Goal: Task Accomplishment & Management: Use online tool/utility

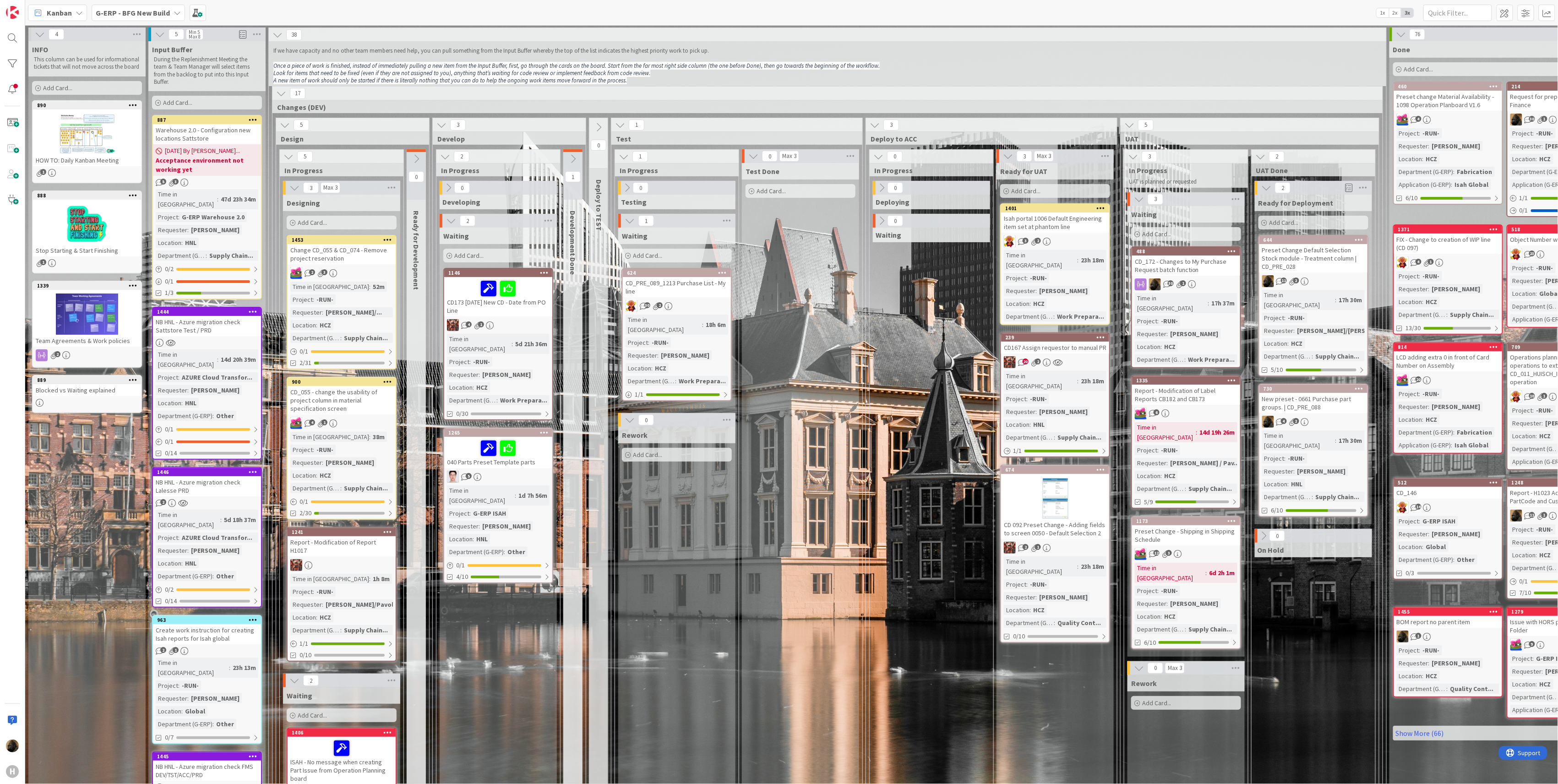
click at [668, 528] on div "Rework Add Card..." at bounding box center [677, 741] width 117 height 629
click at [620, 532] on div "0 Rework Add Card..." at bounding box center [677, 737] width 120 height 647
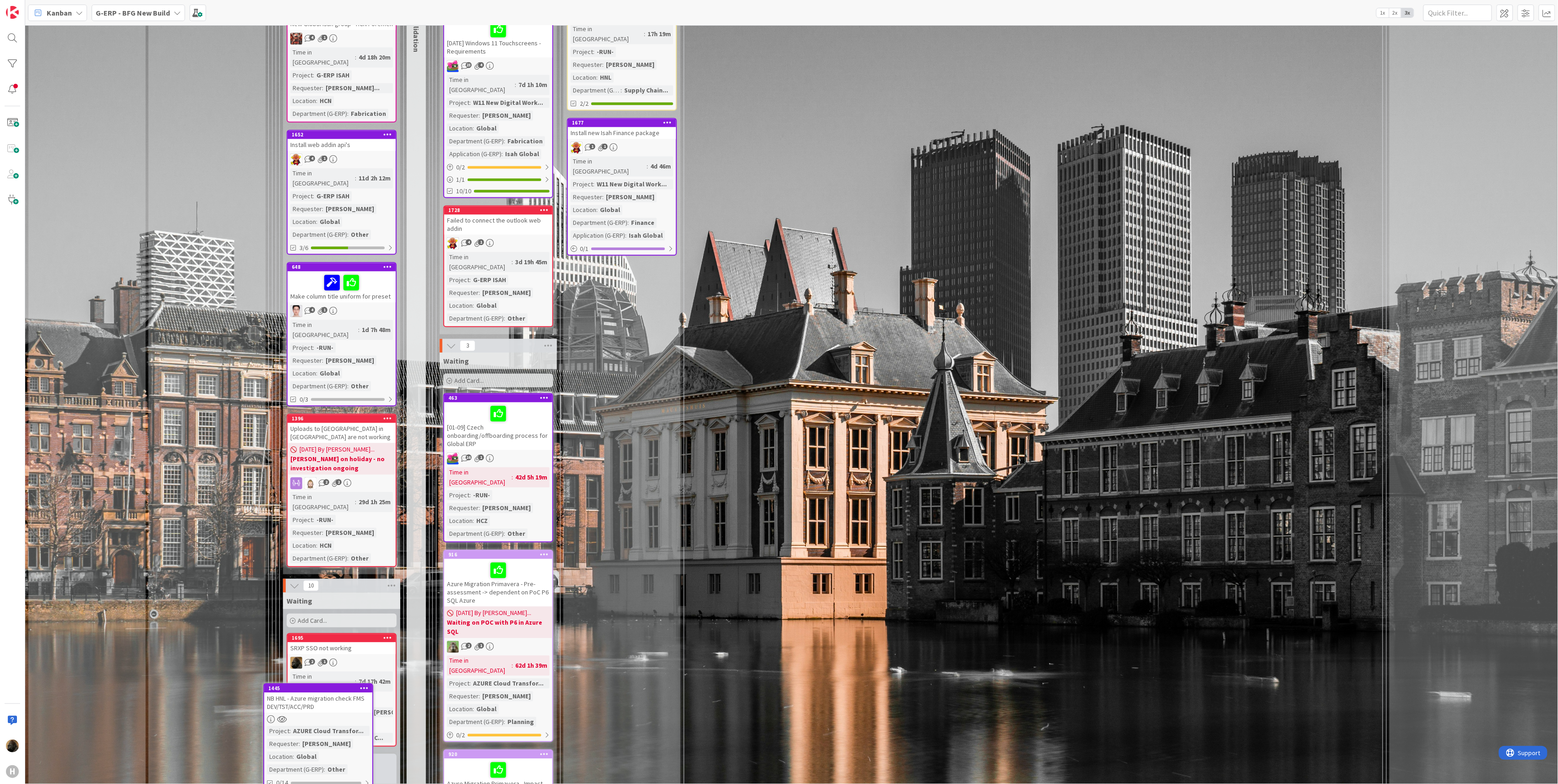
scroll to position [1283, 0]
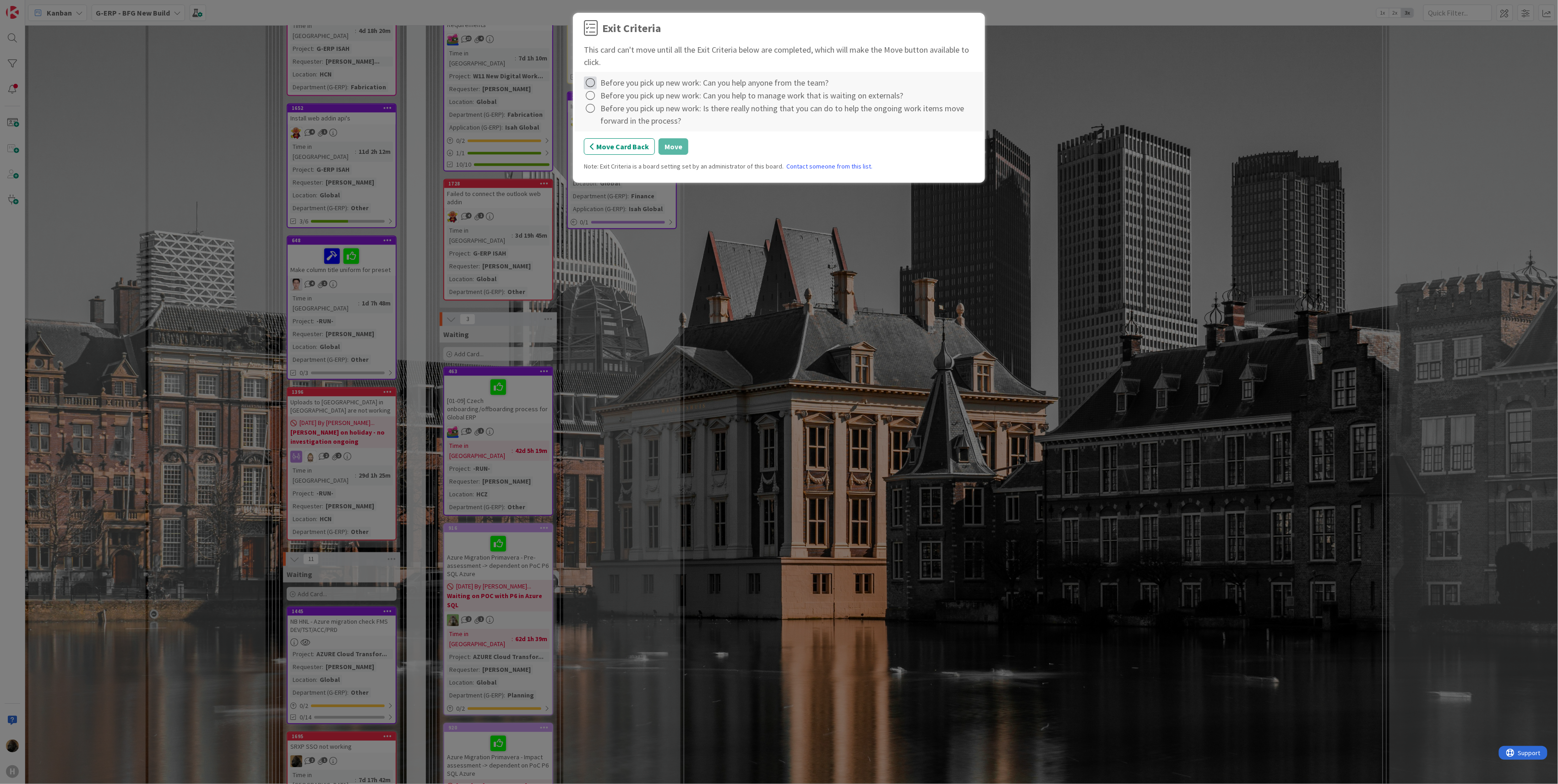
click at [588, 82] on icon at bounding box center [590, 82] width 13 height 13
click at [600, 96] on link "Complete" at bounding box center [641, 102] width 115 height 13
click at [592, 96] on icon at bounding box center [590, 96] width 13 height 13
click at [603, 110] on link "Complete" at bounding box center [641, 115] width 115 height 13
click at [592, 110] on icon at bounding box center [590, 108] width 13 height 13
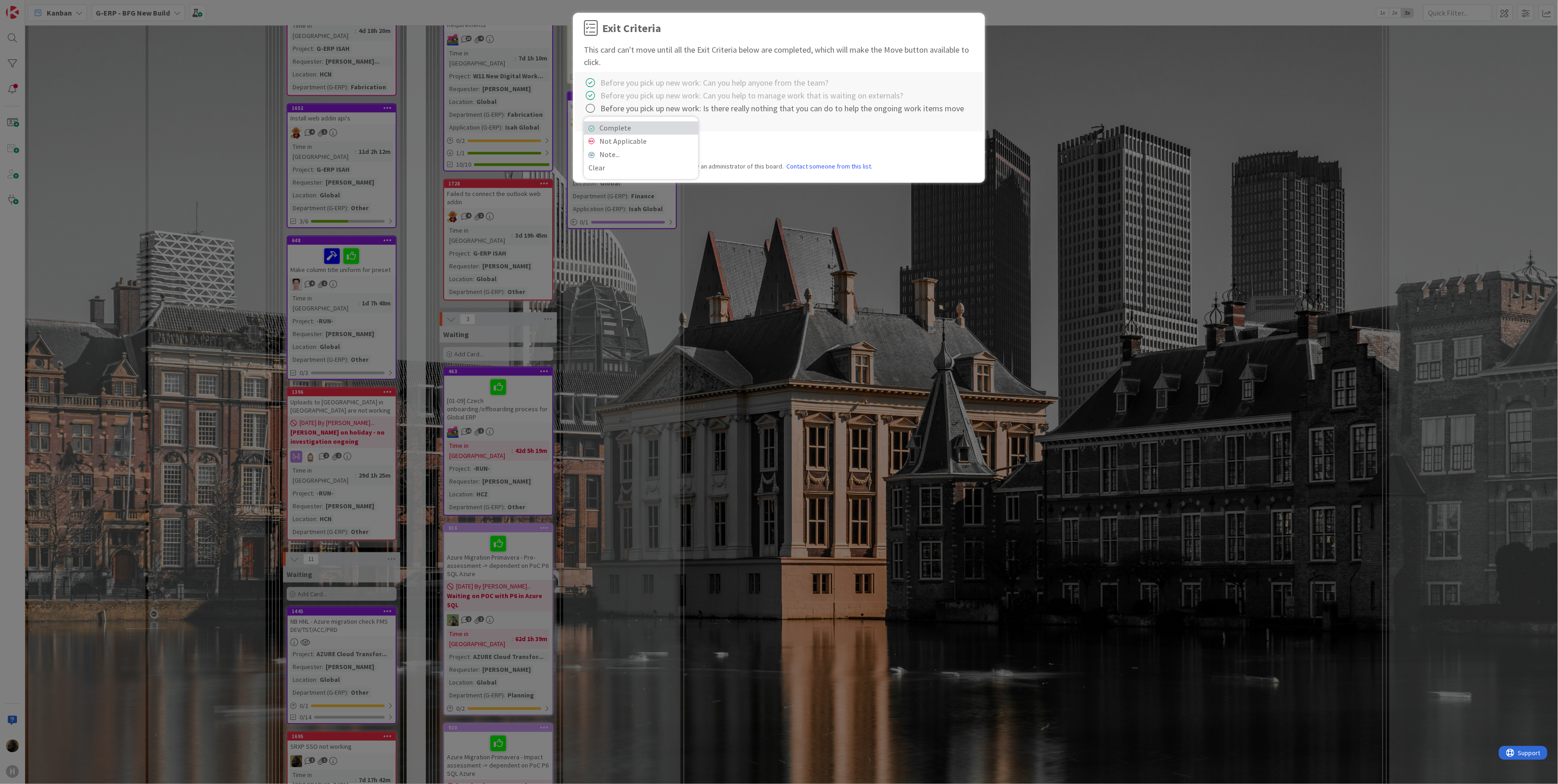
click at [603, 123] on link "Complete" at bounding box center [641, 128] width 115 height 13
click at [674, 146] on button "Move" at bounding box center [673, 146] width 30 height 16
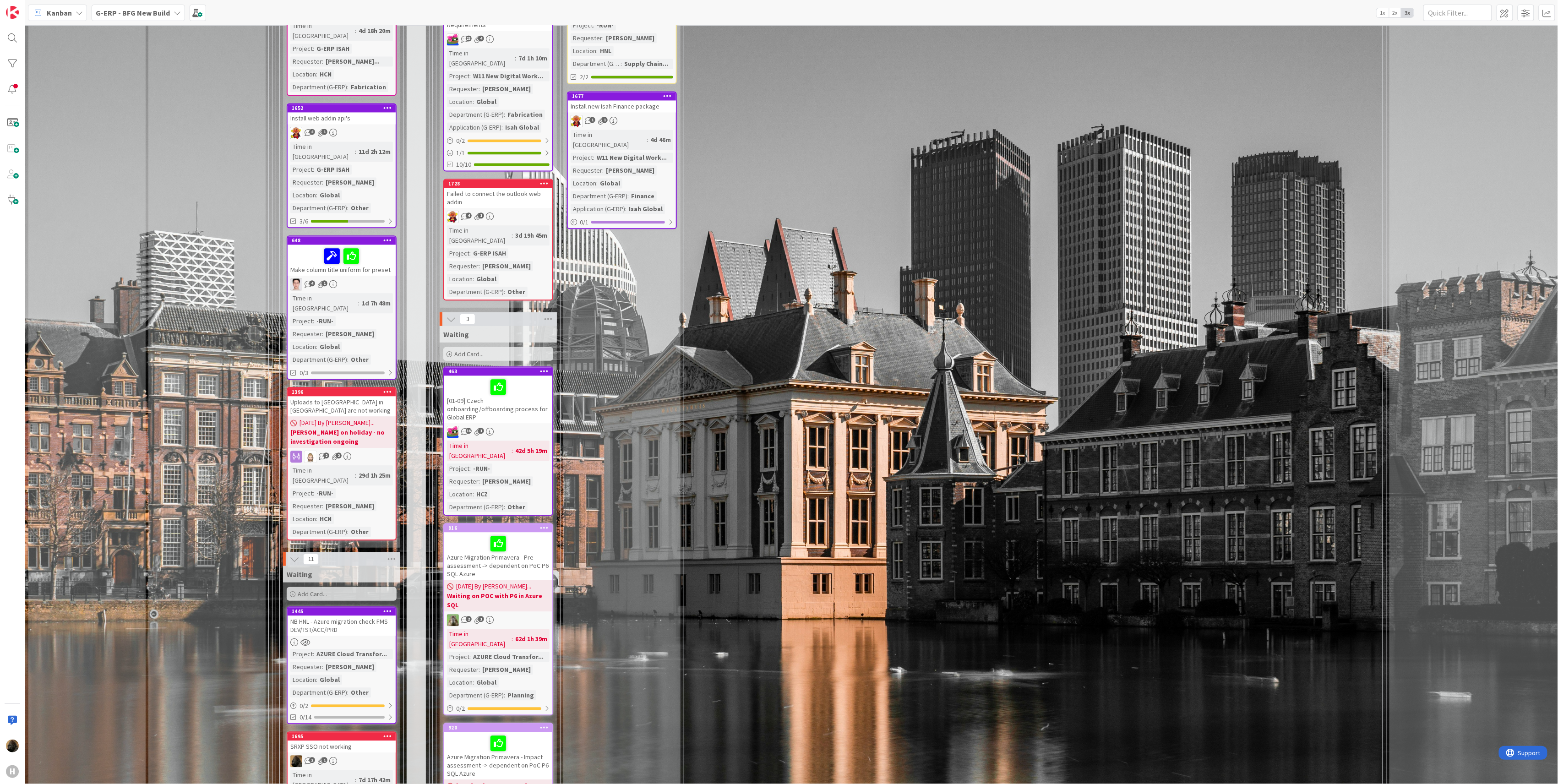
click at [348, 615] on div "NB HNL - Azure migration check FMS DEV/TST/ACC/PRD" at bounding box center [341, 625] width 108 height 20
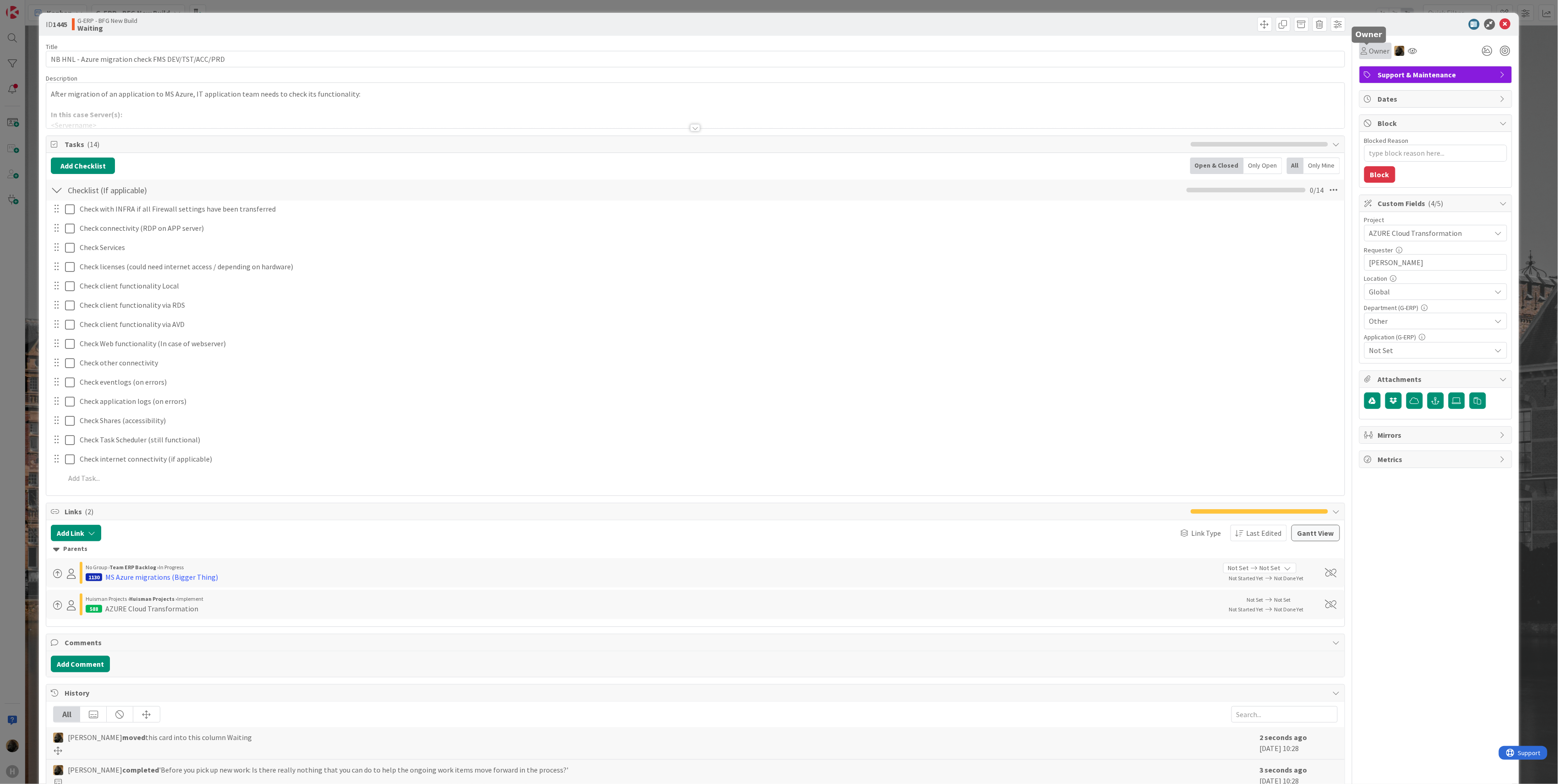
click at [1371, 50] on span "Owner" at bounding box center [1379, 51] width 20 height 11
click at [1383, 117] on link "[PERSON_NAME]" at bounding box center [1432, 119] width 146 height 17
type textarea "x"
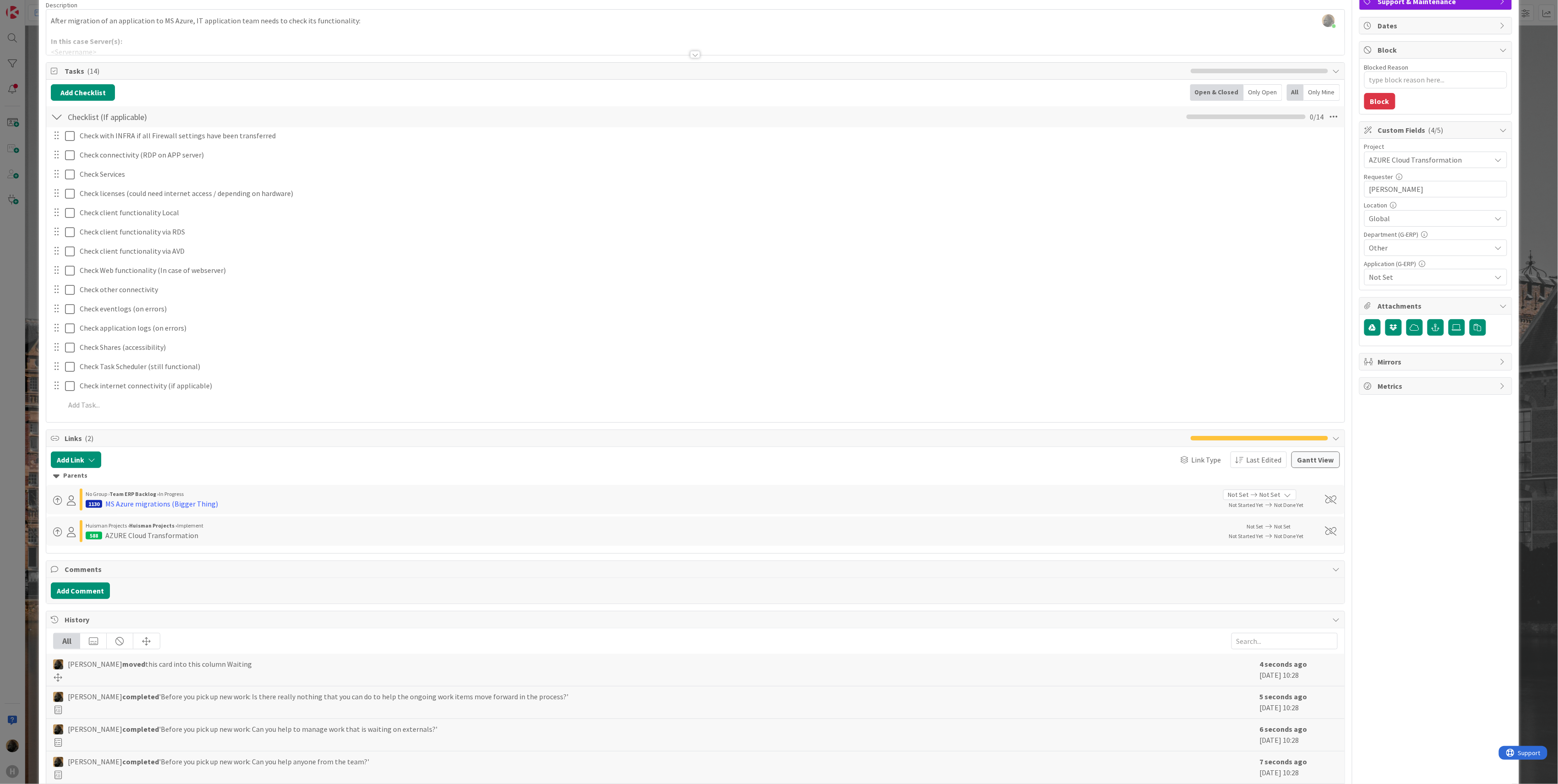
scroll to position [52, 0]
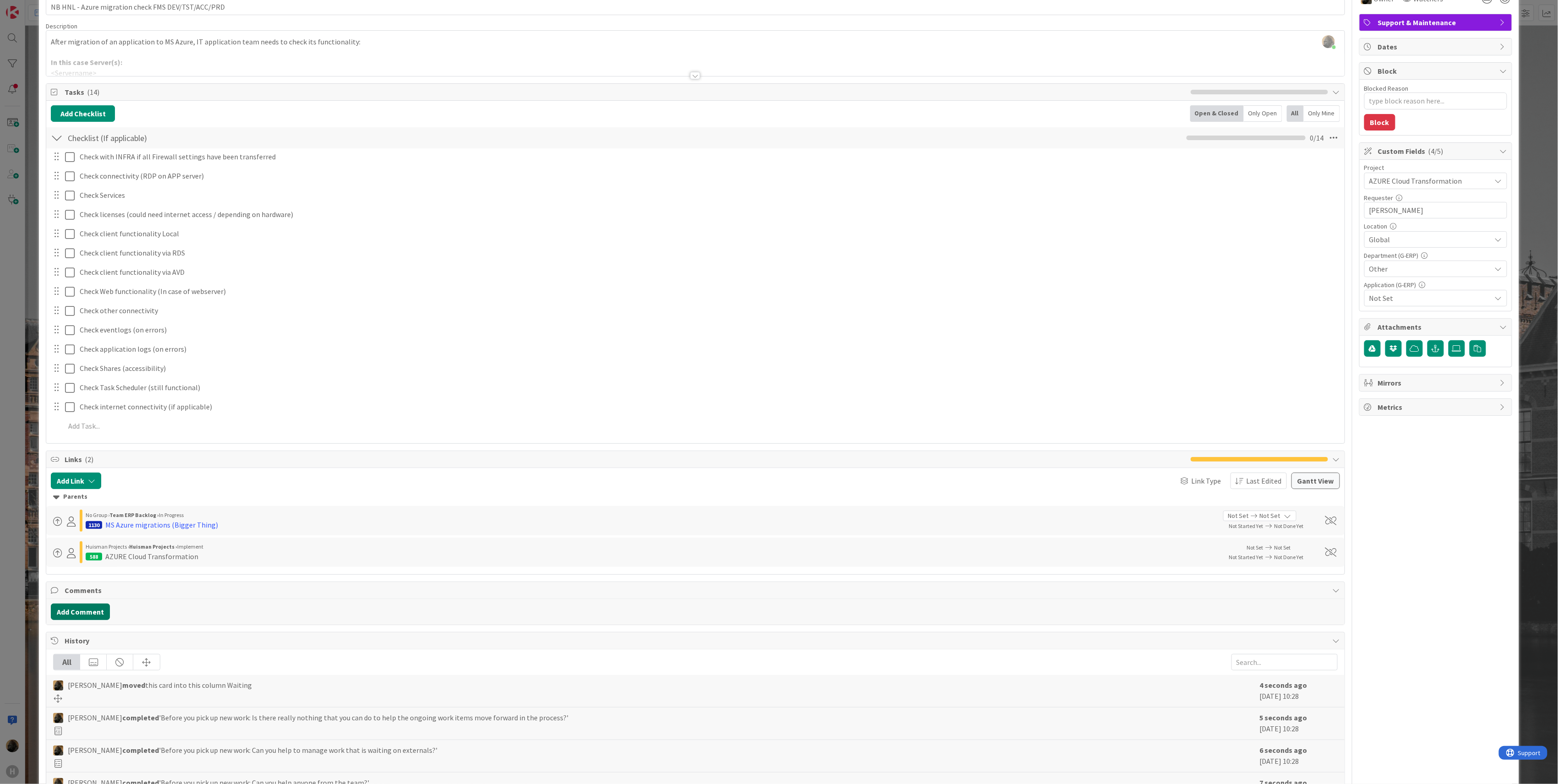
click at [94, 616] on button "Add Comment" at bounding box center [80, 611] width 59 height 16
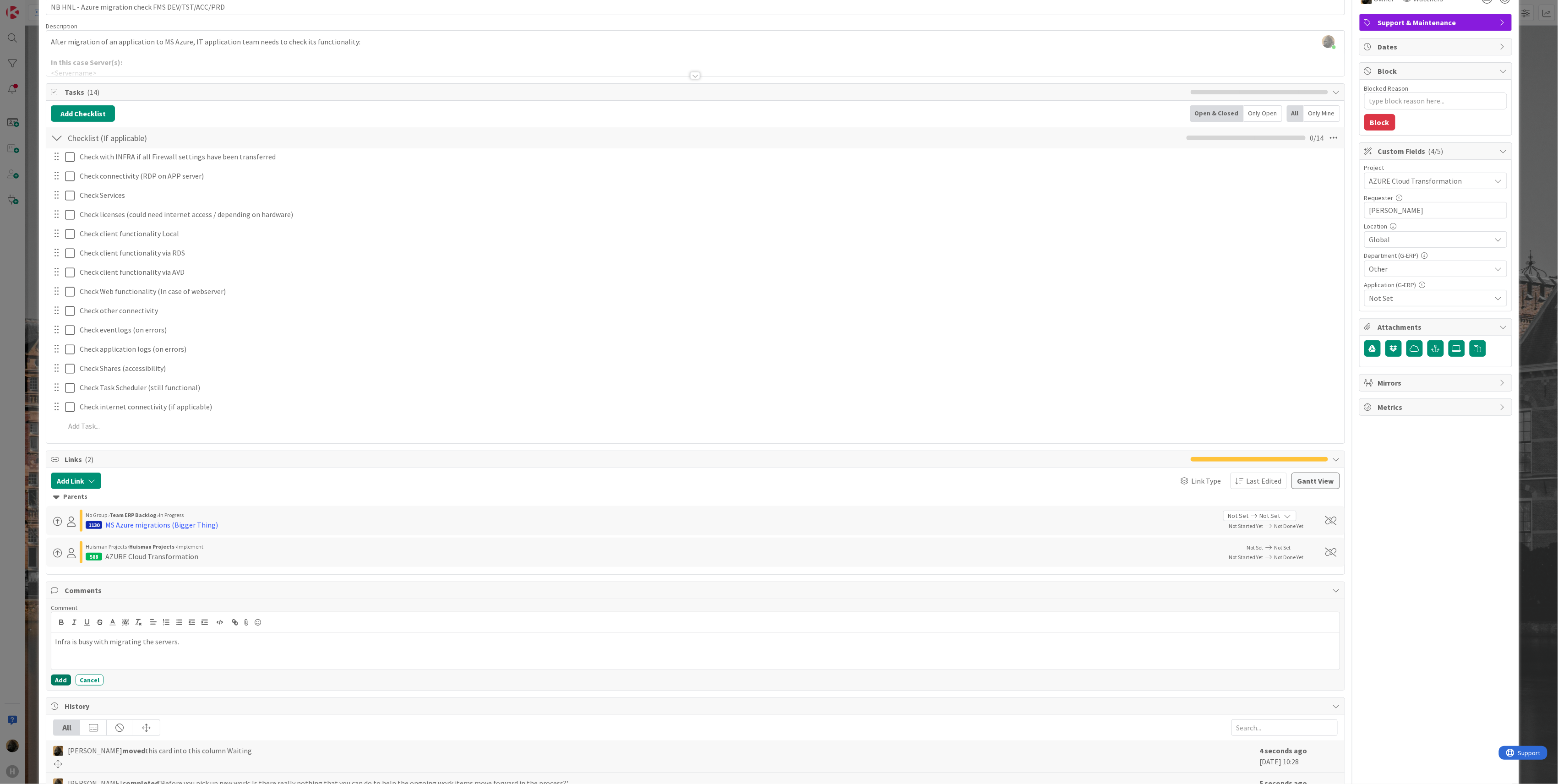
click at [57, 684] on button "Add" at bounding box center [61, 680] width 20 height 11
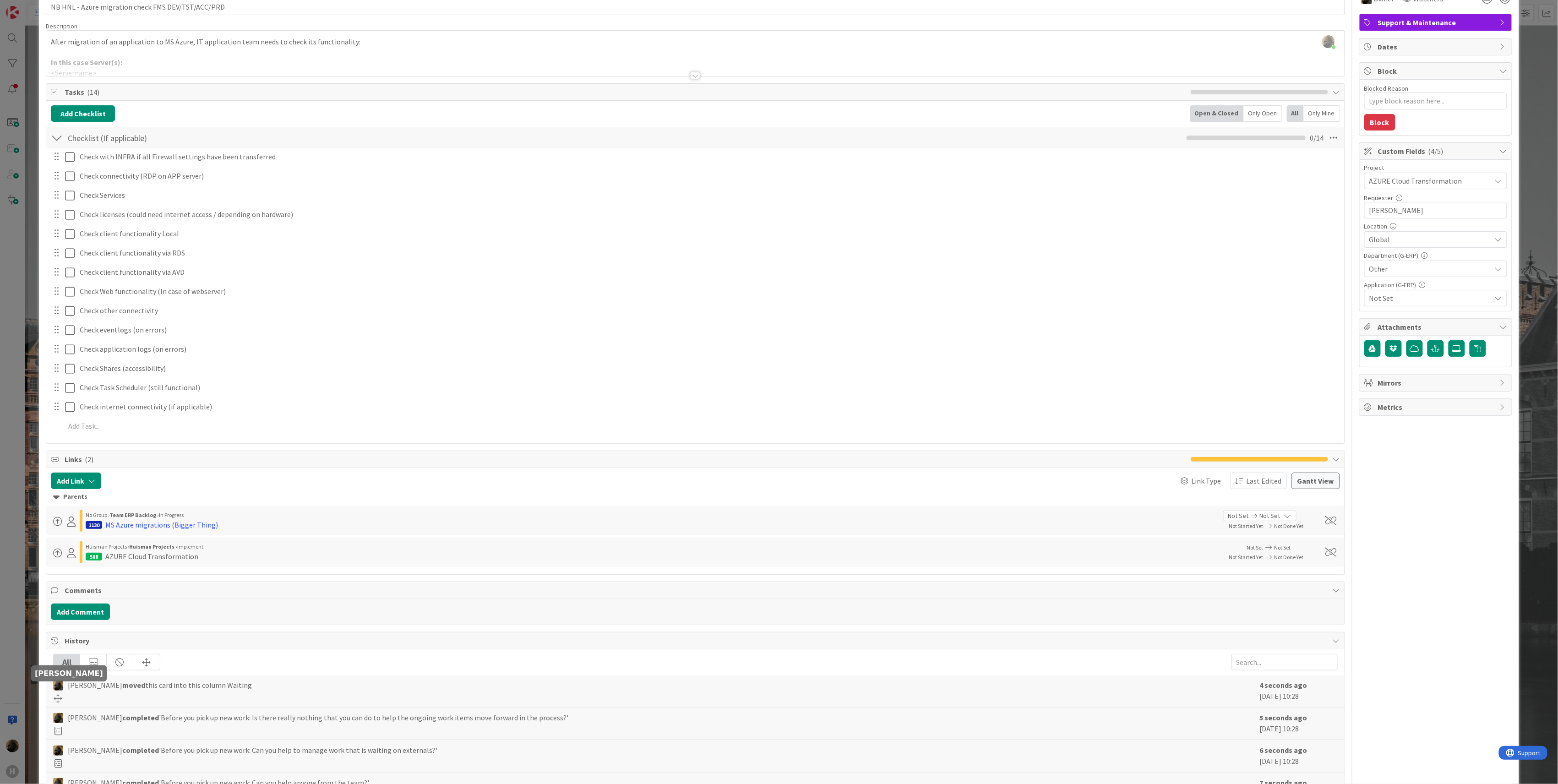
type textarea "x"
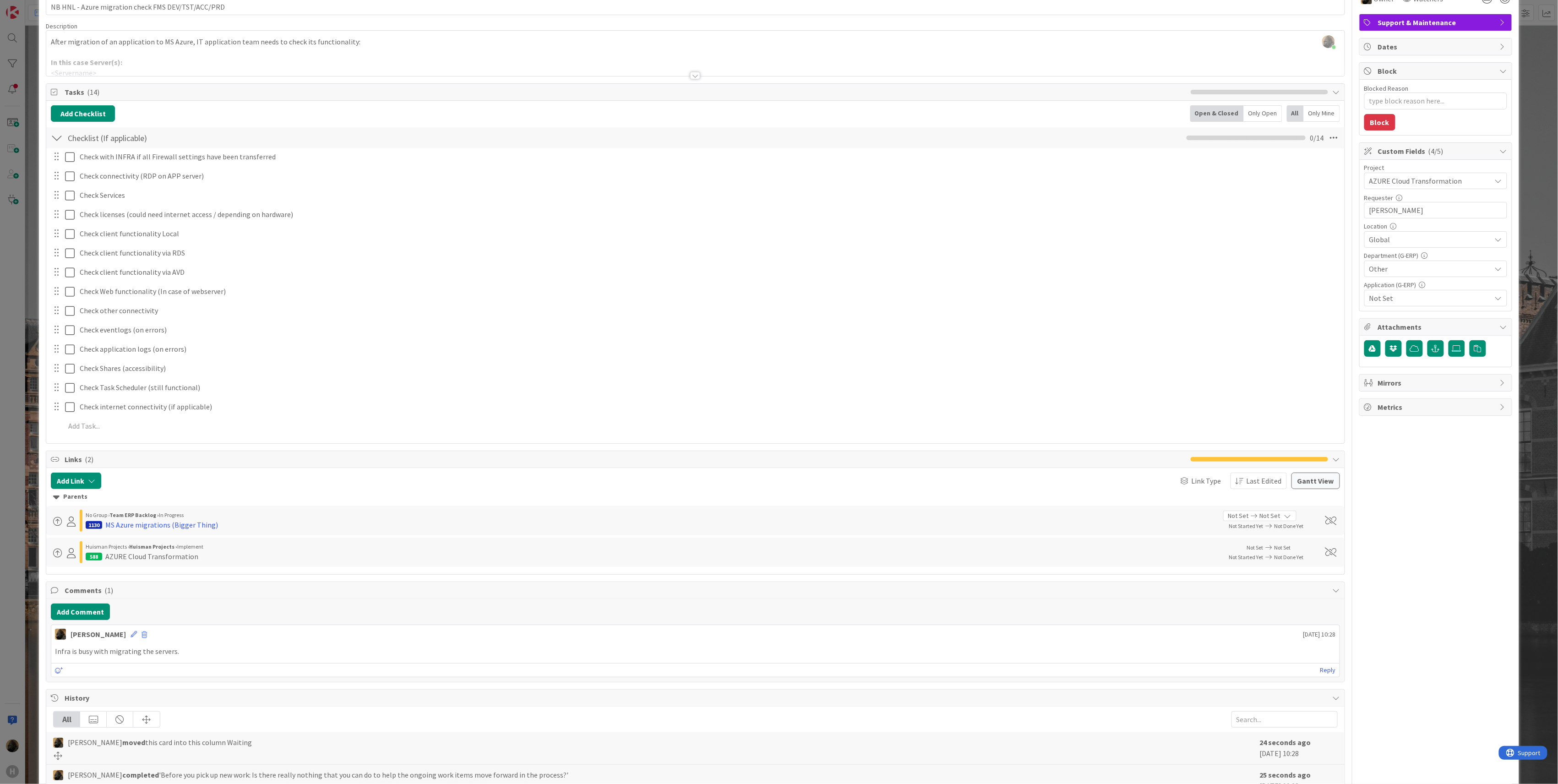
click at [4, 667] on div "ID 1445 G-ERP - BFG New Build Waiting Title 50 / 128 NB HNL - Azure migration c…" at bounding box center [779, 392] width 1558 height 784
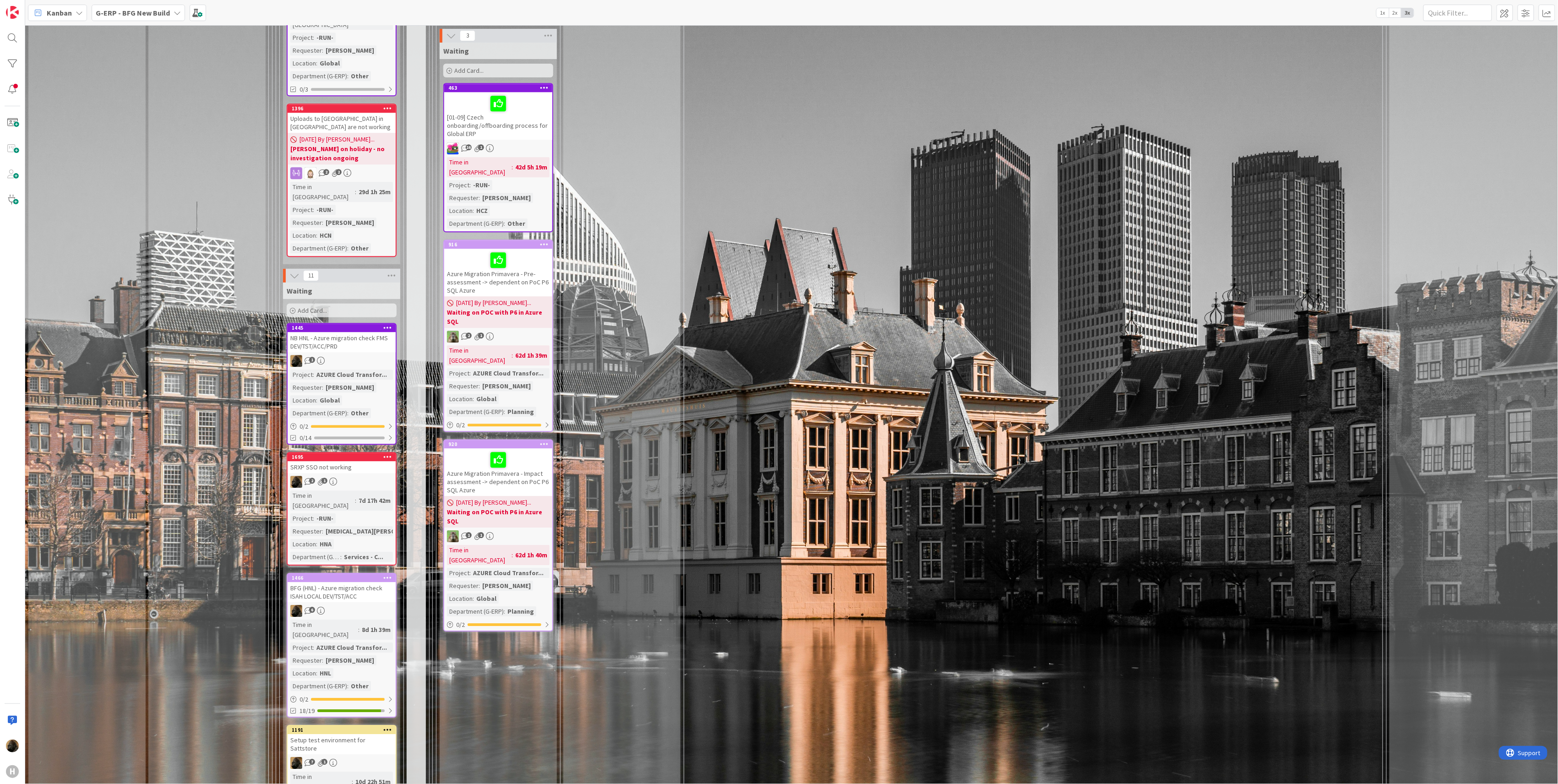
scroll to position [1588, 0]
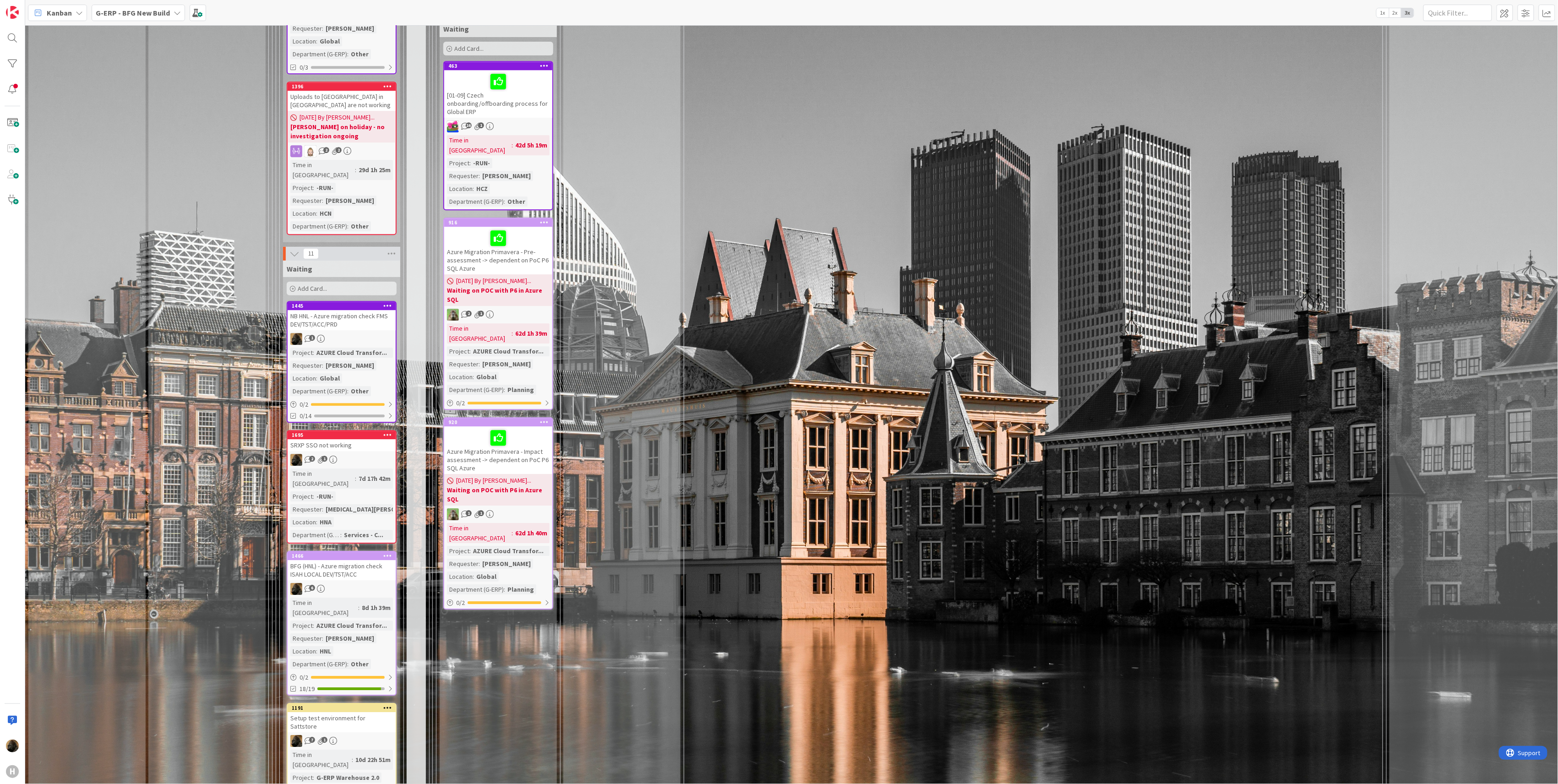
click at [1257, 86] on div "15 Execute / Solve 15 In Progress 4 Max 6 Solving / Executing Add Card... 1681 …" at bounding box center [827, 721] width 1107 height 2324
click at [720, 491] on div "15 Execute / Solve 15 In Progress 4 Max 6 Solving / Executing Add Card... 1681 …" at bounding box center [827, 721] width 1107 height 2324
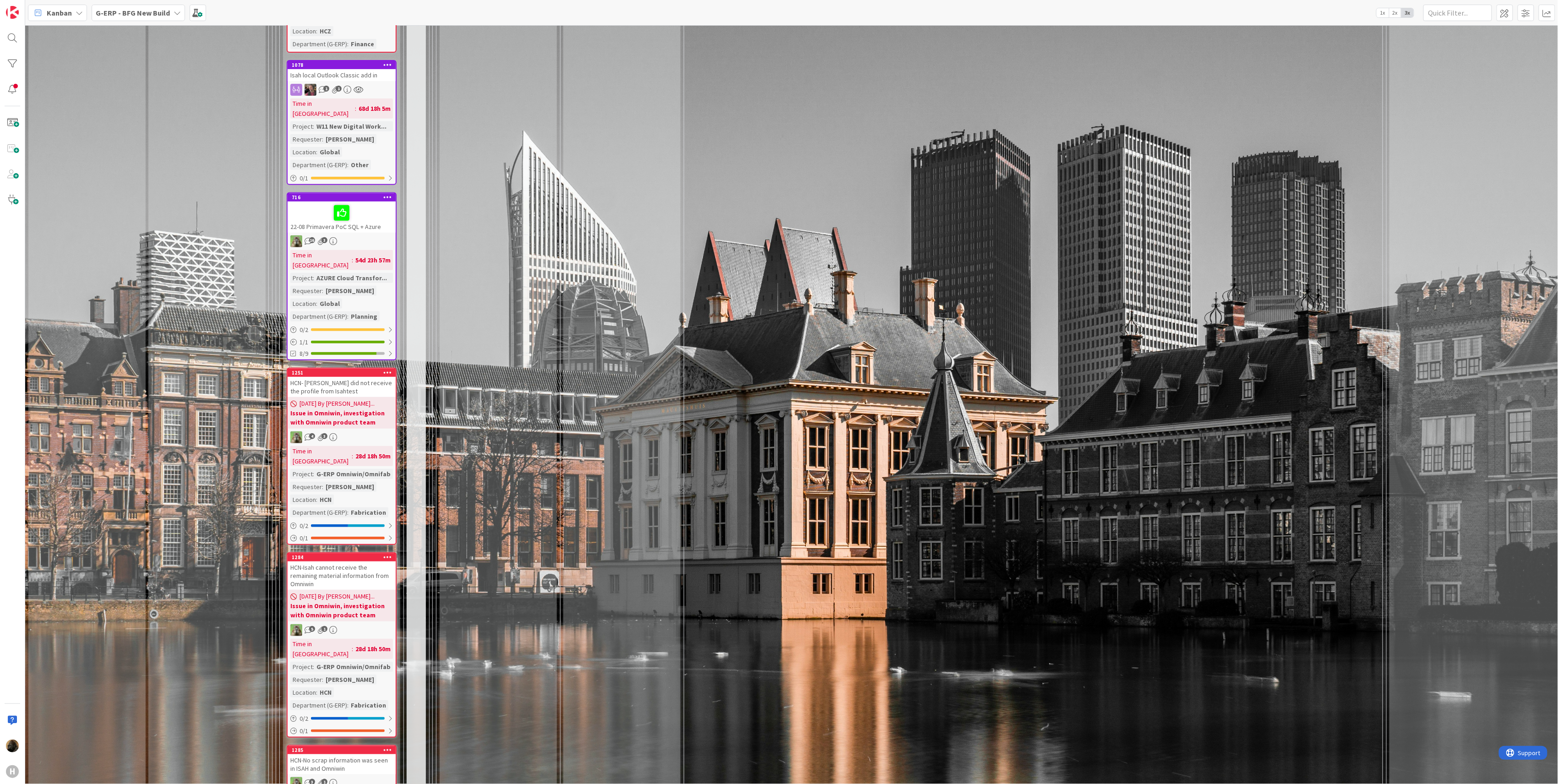
scroll to position [2554, 0]
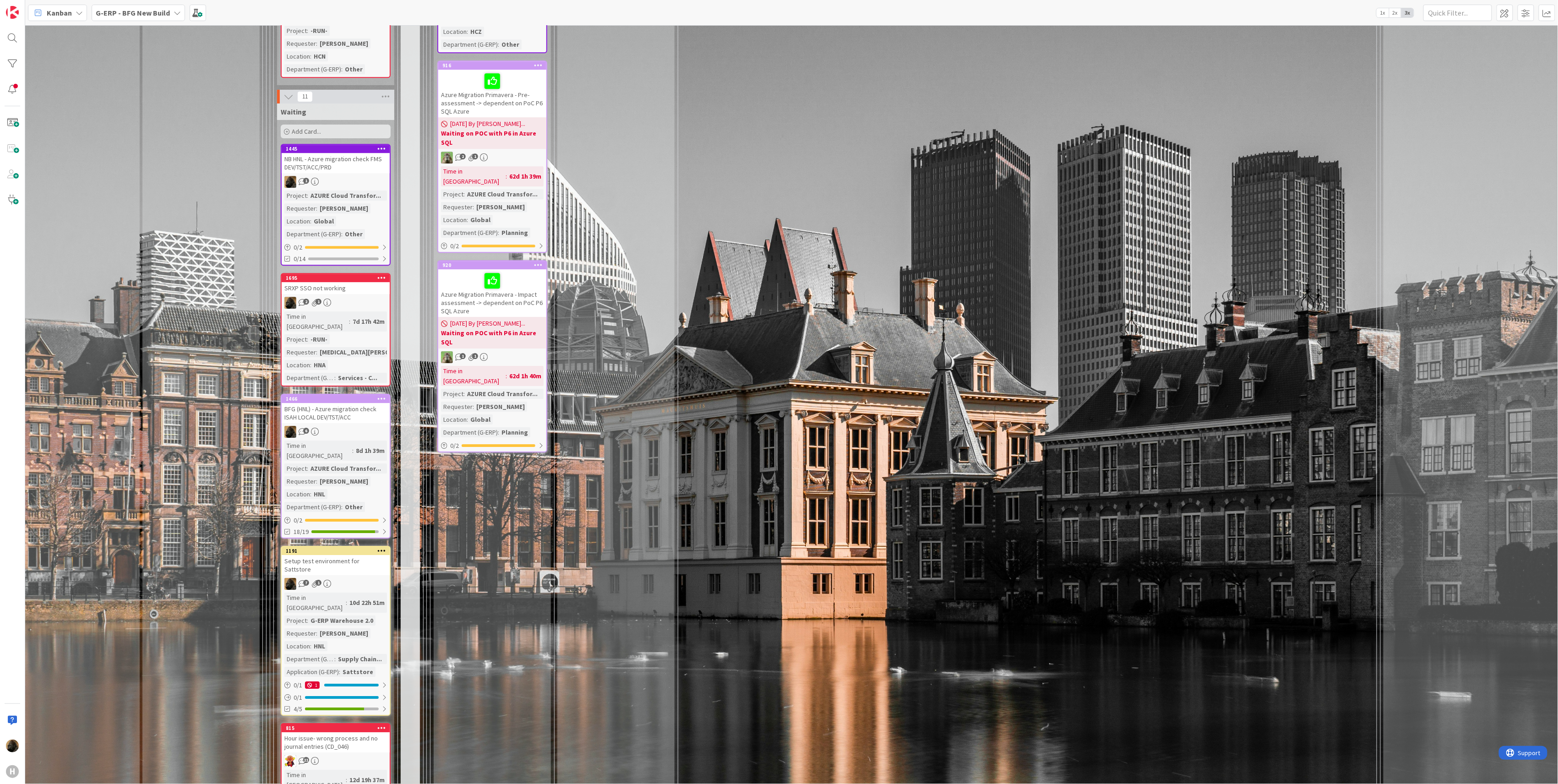
scroll to position [1555, 6]
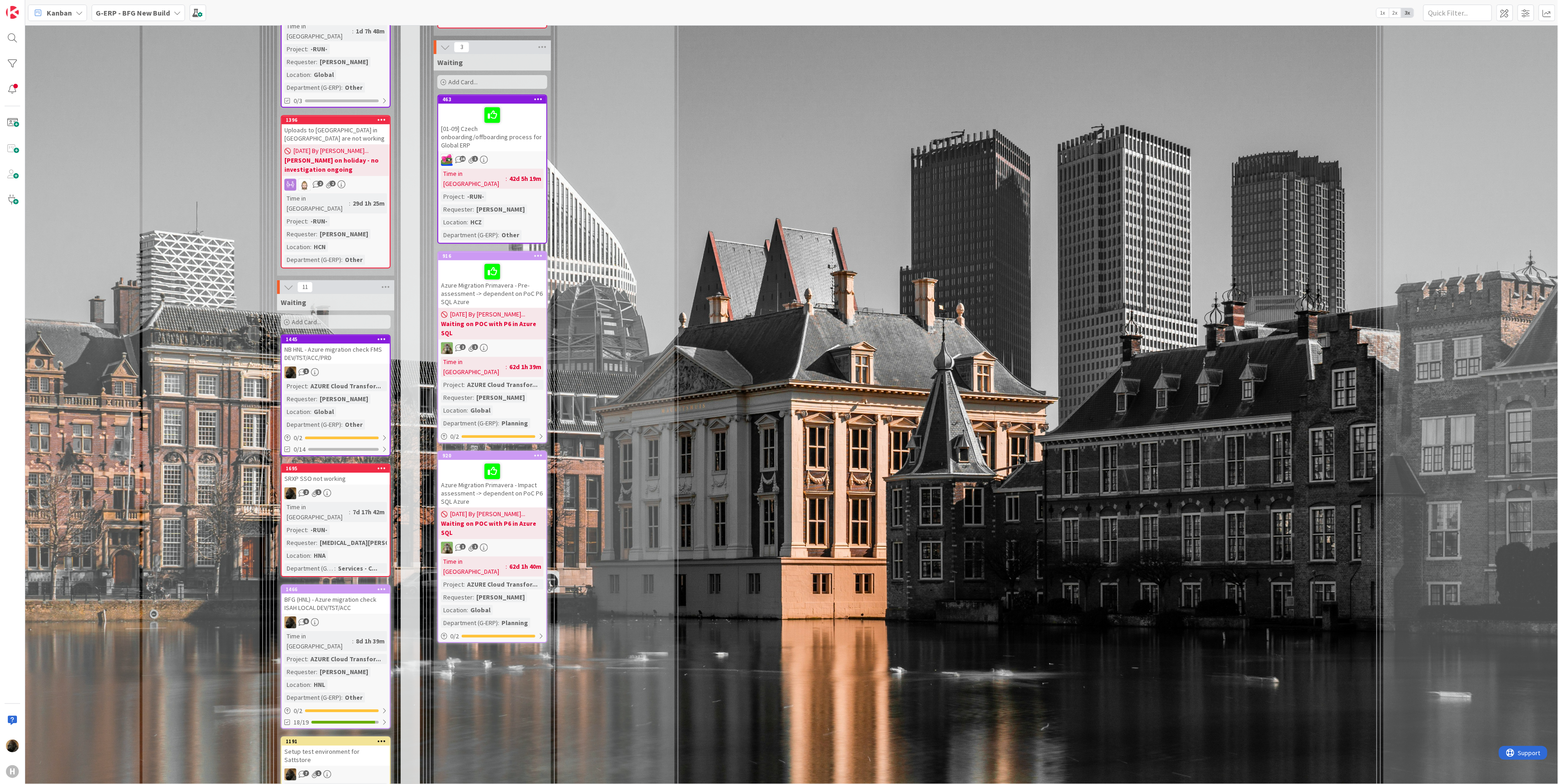
click at [223, 404] on div "Input Buffer During the Replenishment Meeting the team & Team Manager will sele…" at bounding box center [201, 313] width 117 height 3653
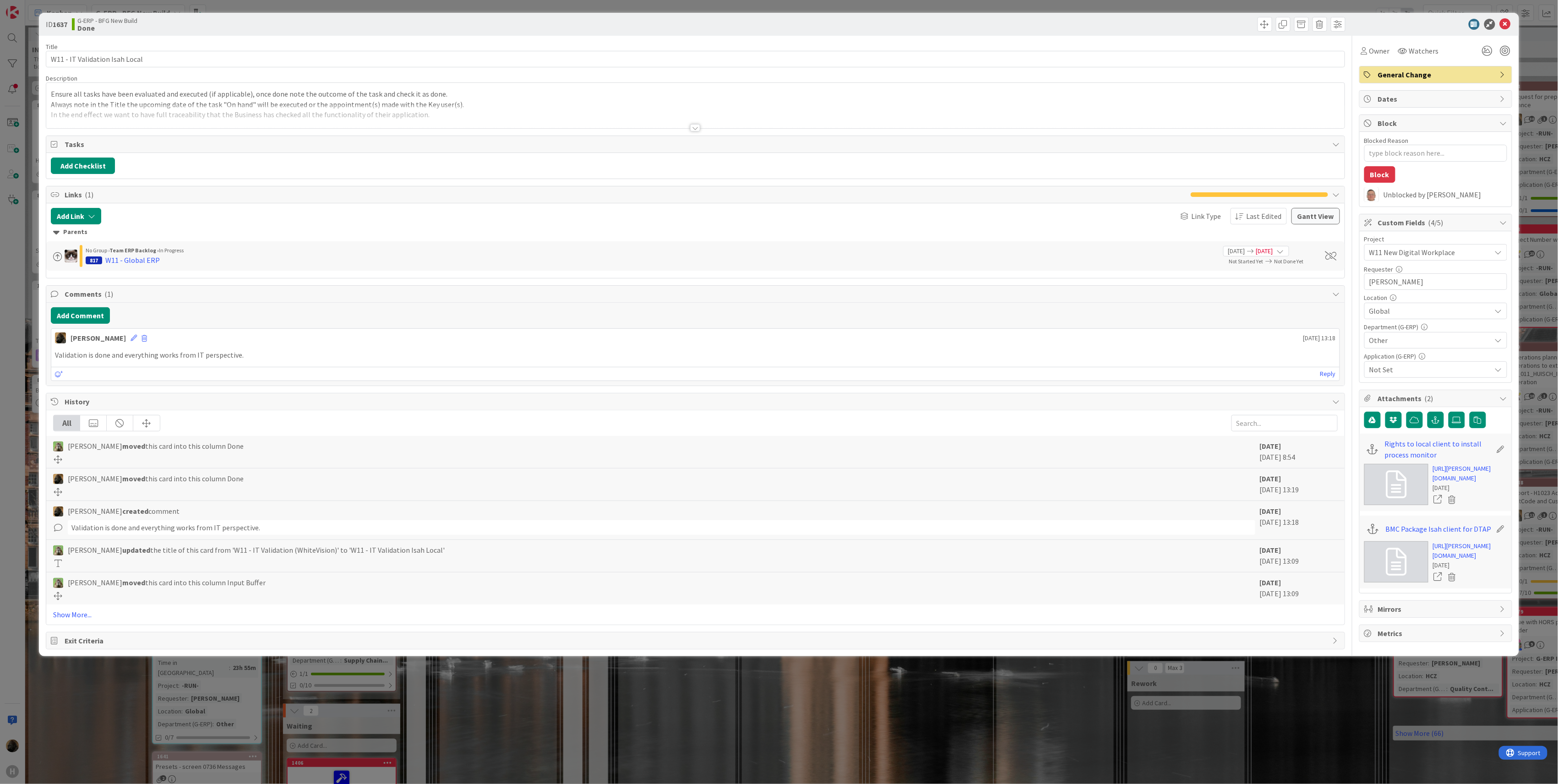
click at [445, 356] on p "Validation is done and everything works from IT perspective." at bounding box center [695, 355] width 1281 height 11
click at [15, 461] on div "ID 1637 G-ERP - BFG New Build Done Title 30 / 128 W11 - IT Validation Isah Loca…" at bounding box center [779, 392] width 1558 height 784
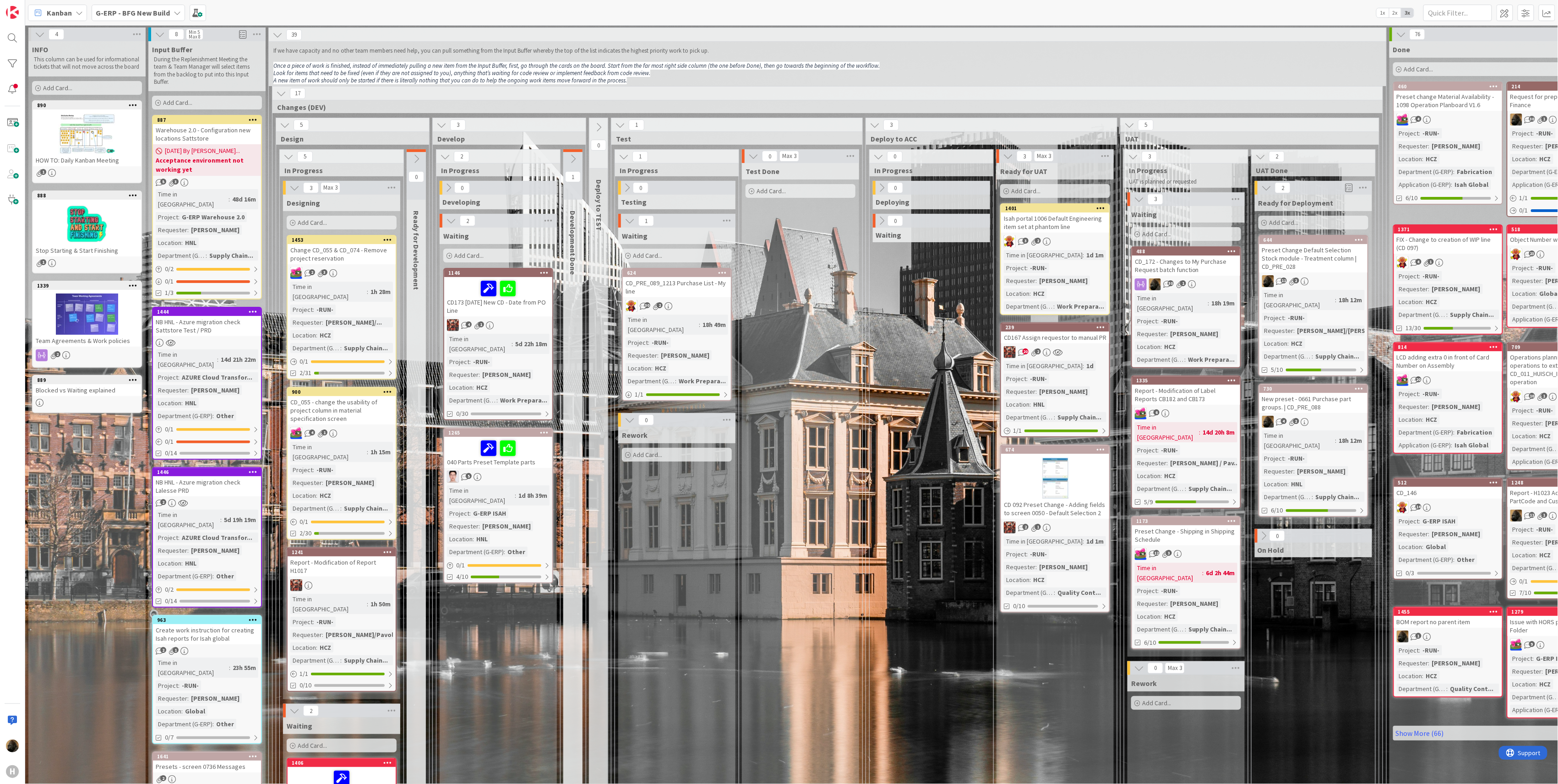
click at [152, 10] on b "G-ERP - BFG New Build" at bounding box center [132, 13] width 74 height 9
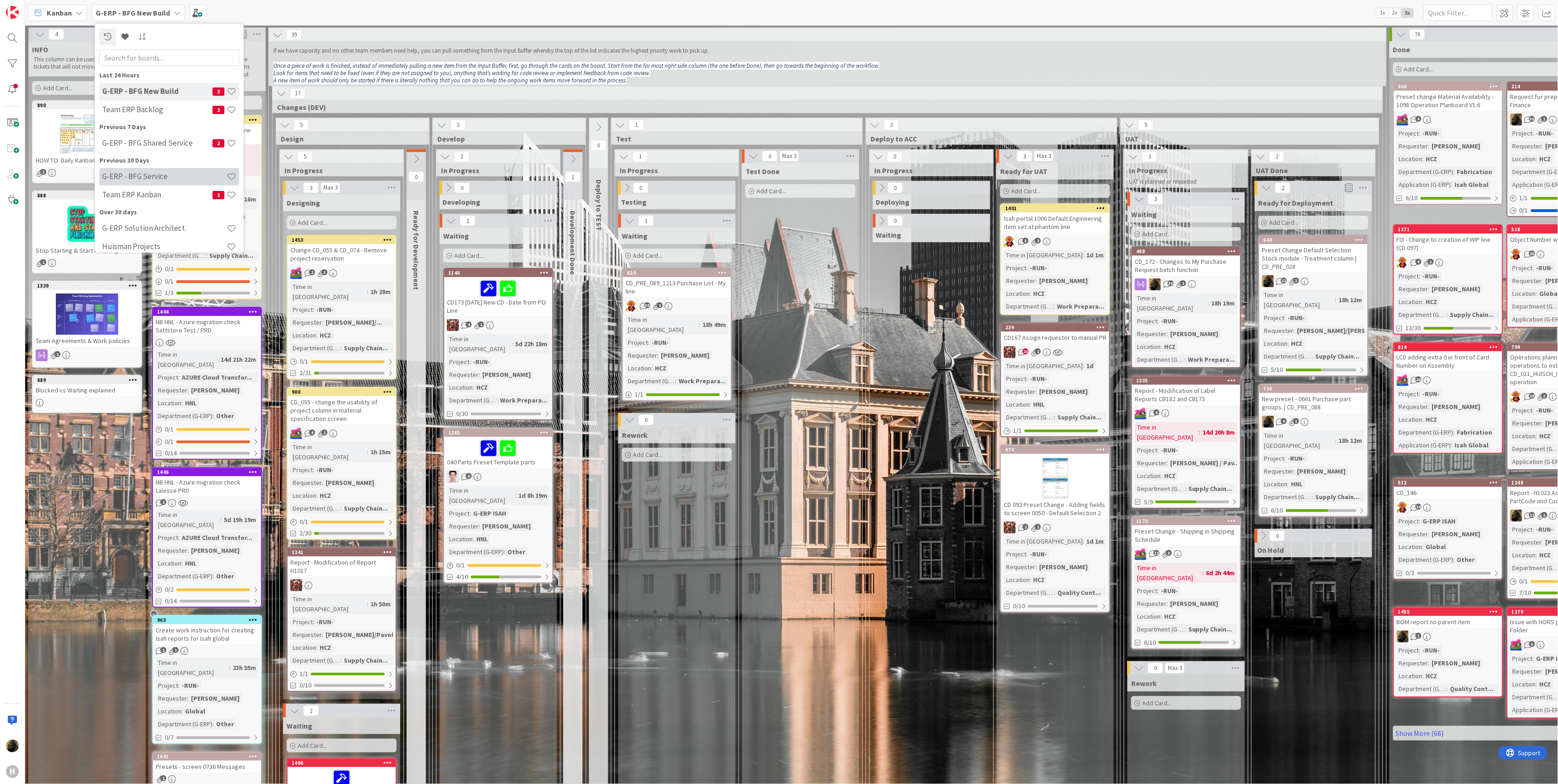
scroll to position [9, 0]
click at [163, 240] on h4 "Huisman Projects" at bounding box center [164, 238] width 125 height 9
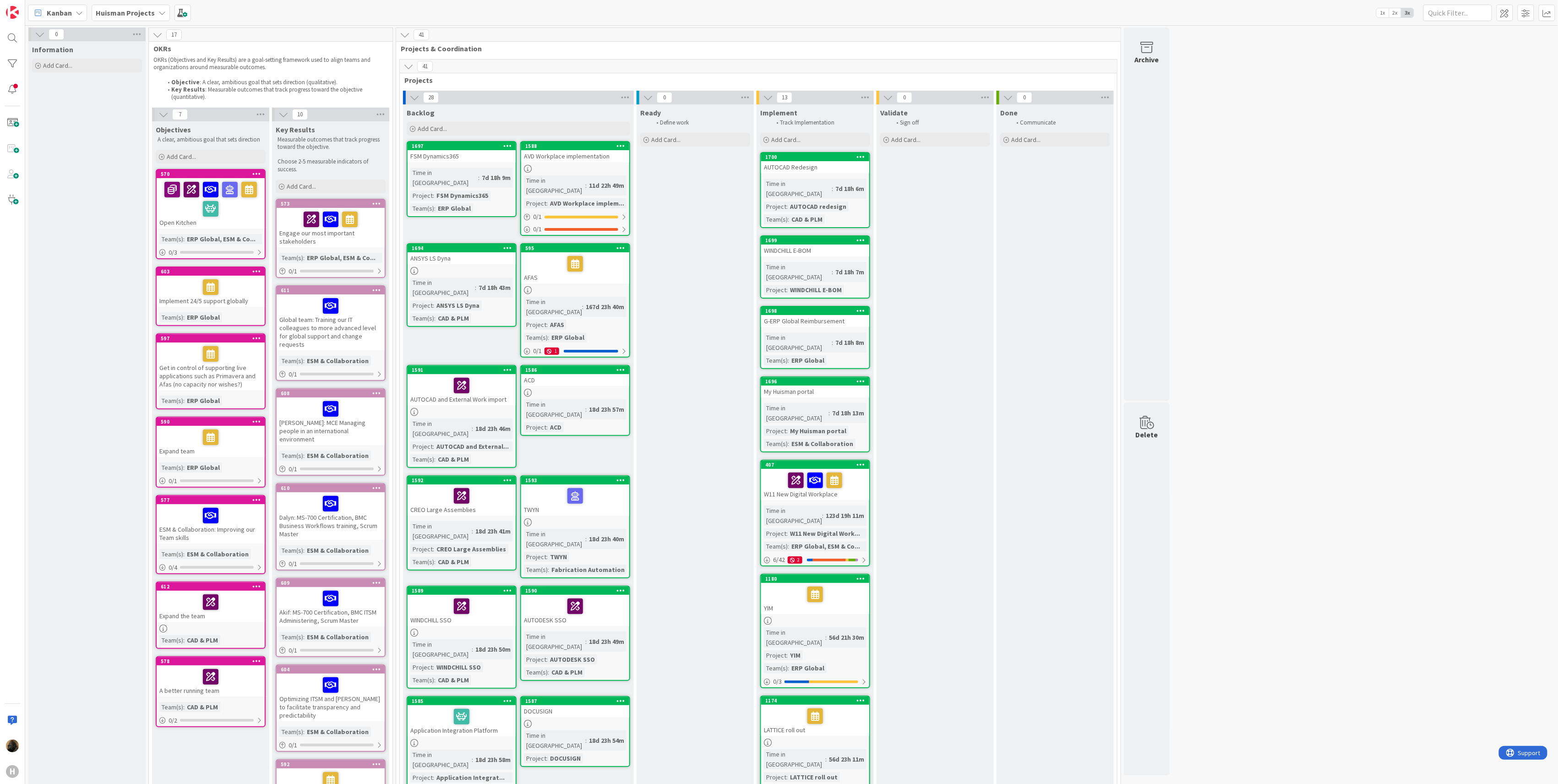
click at [246, 209] on div at bounding box center [211, 199] width 103 height 38
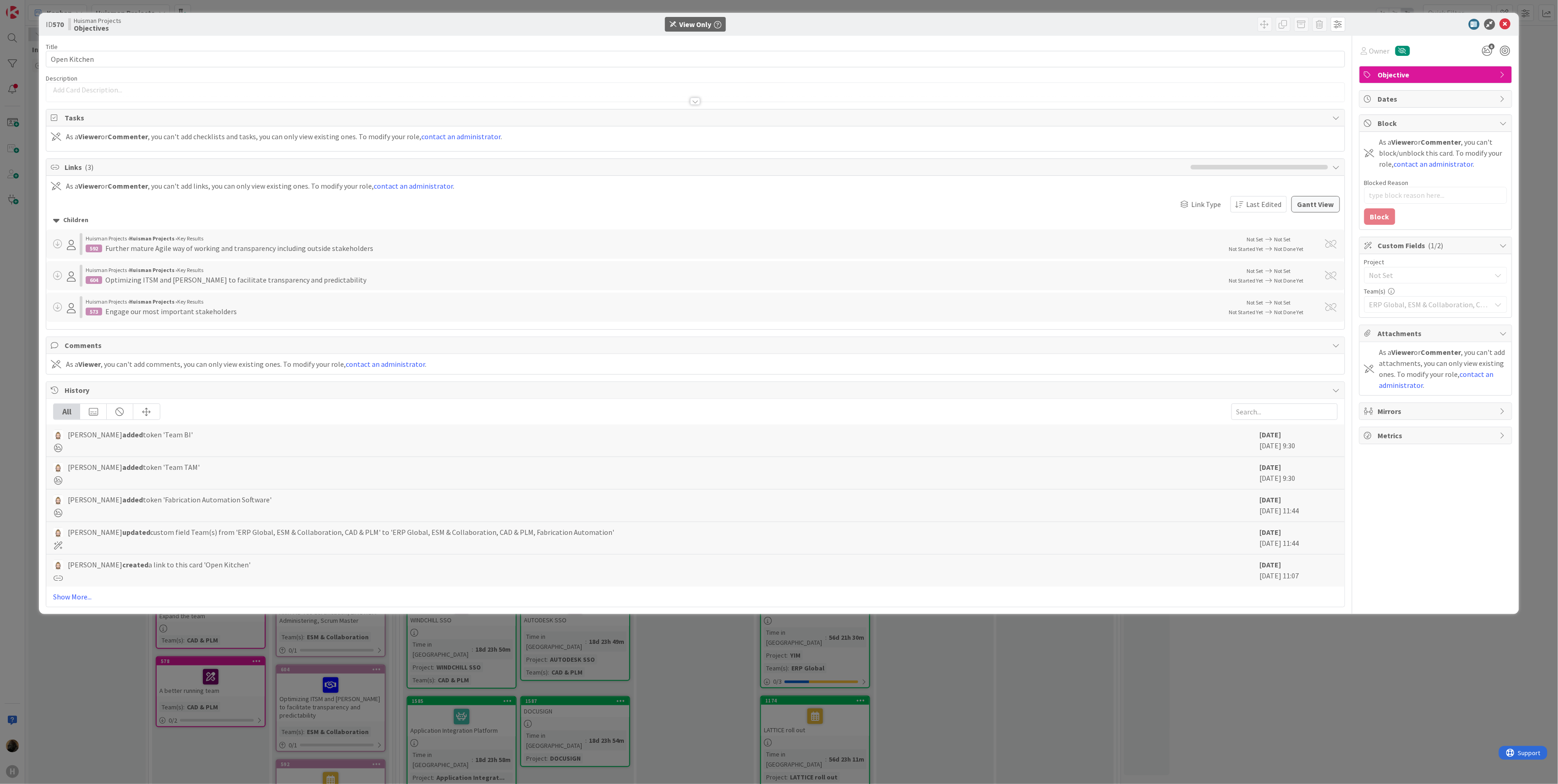
click at [618, 691] on div "ID 570 [PERSON_NAME] Projects Objectives View Only Title 12 / 128 Open Kitchen …" at bounding box center [779, 392] width 1558 height 784
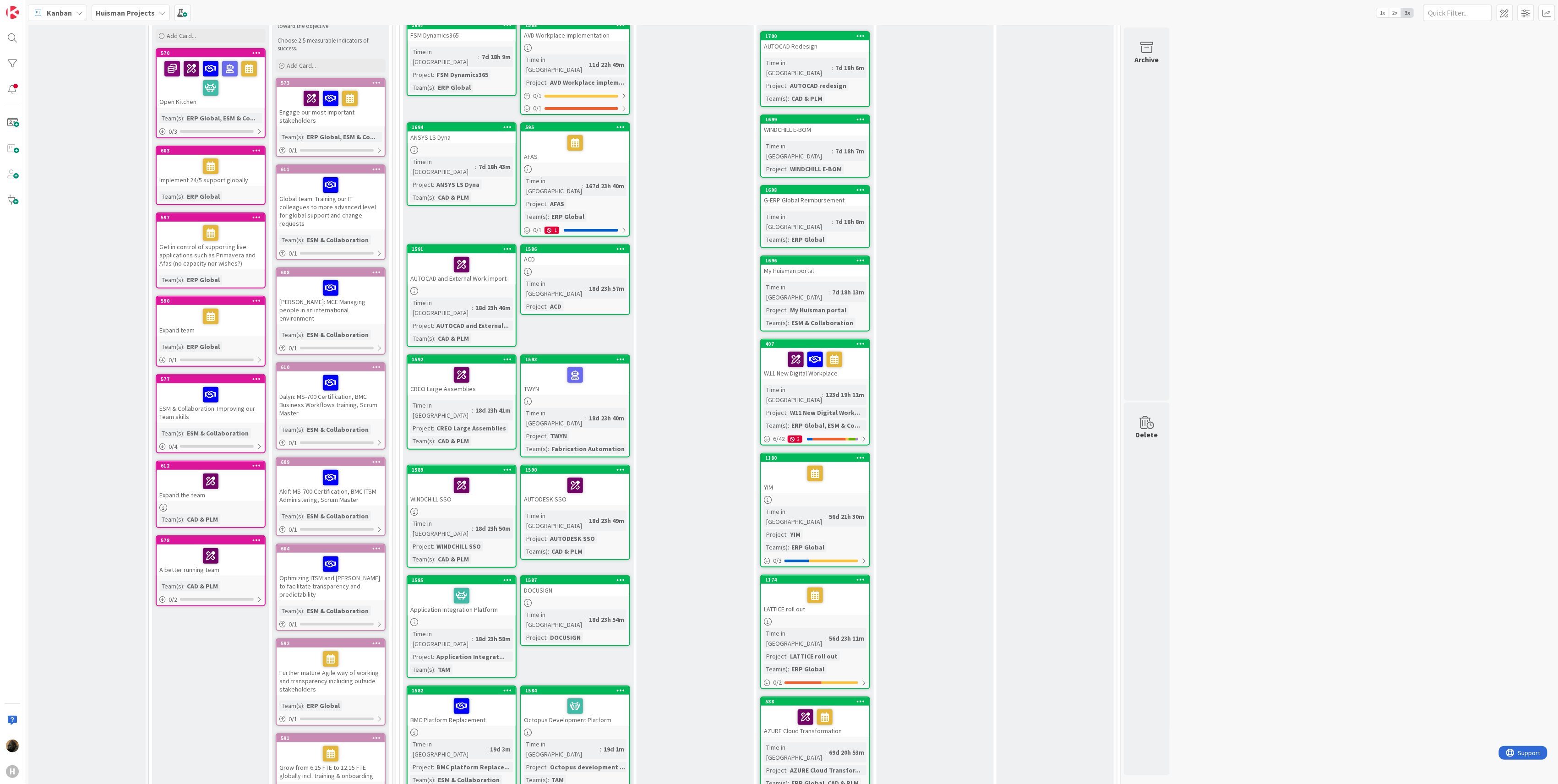
scroll to position [122, 0]
click at [999, 287] on div "Done Communicate Add Card..." at bounding box center [1055, 742] width 117 height 1519
click at [719, 477] on div "Ready Define work Add Card..." at bounding box center [695, 742] width 117 height 1519
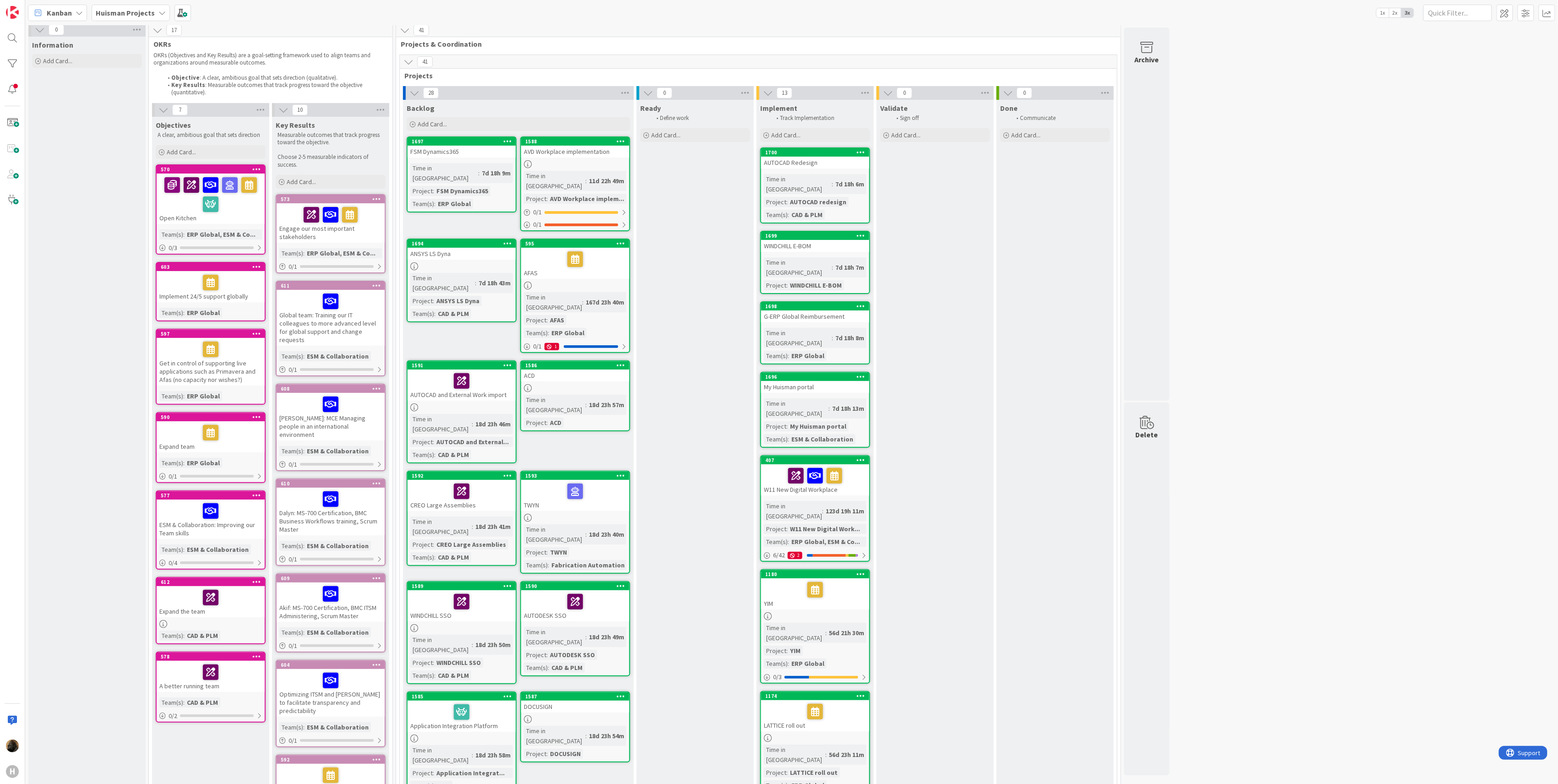
scroll to position [0, 0]
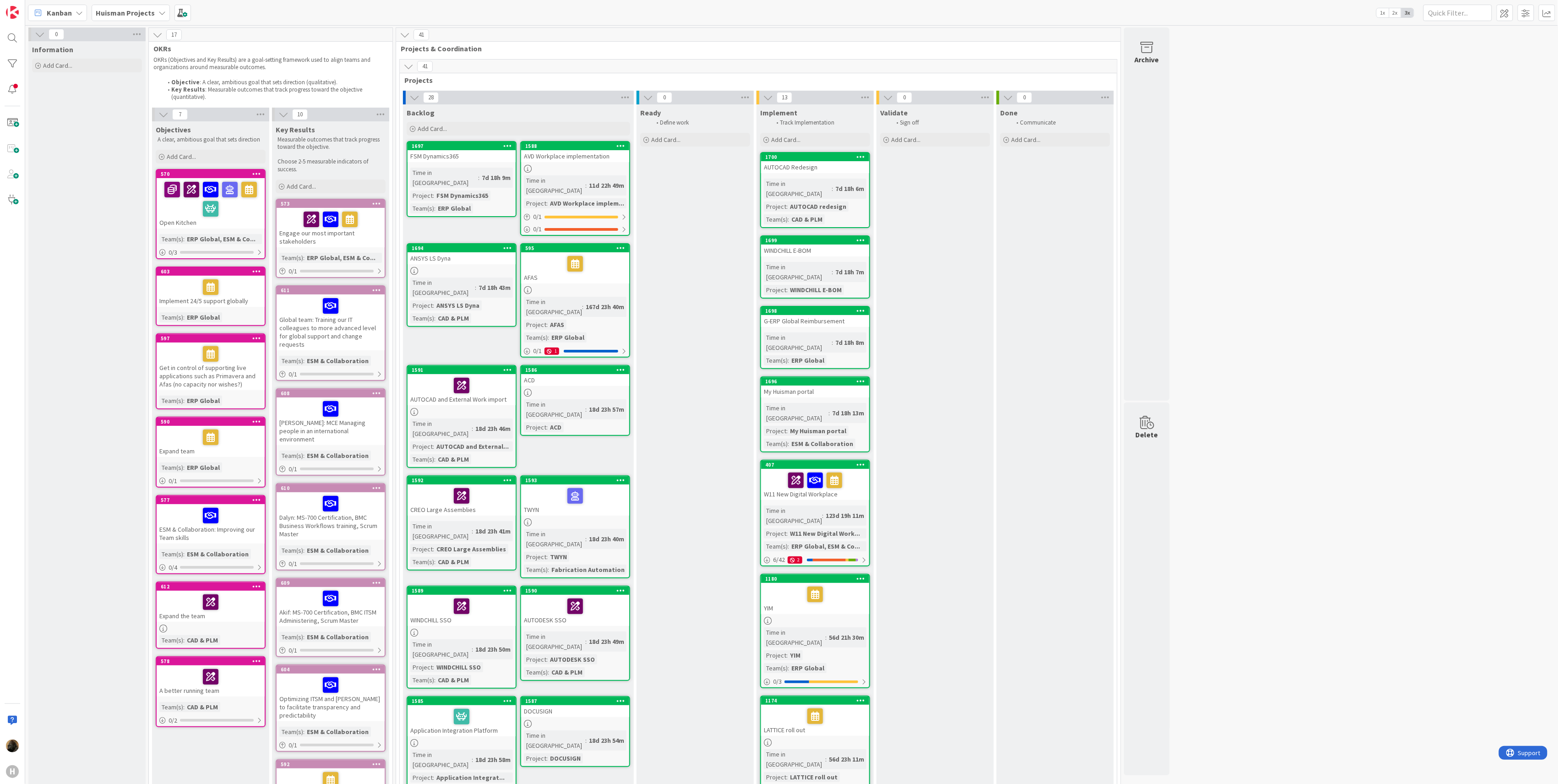
click at [840, 315] on div "G-ERP Global Reimbursement" at bounding box center [815, 321] width 108 height 12
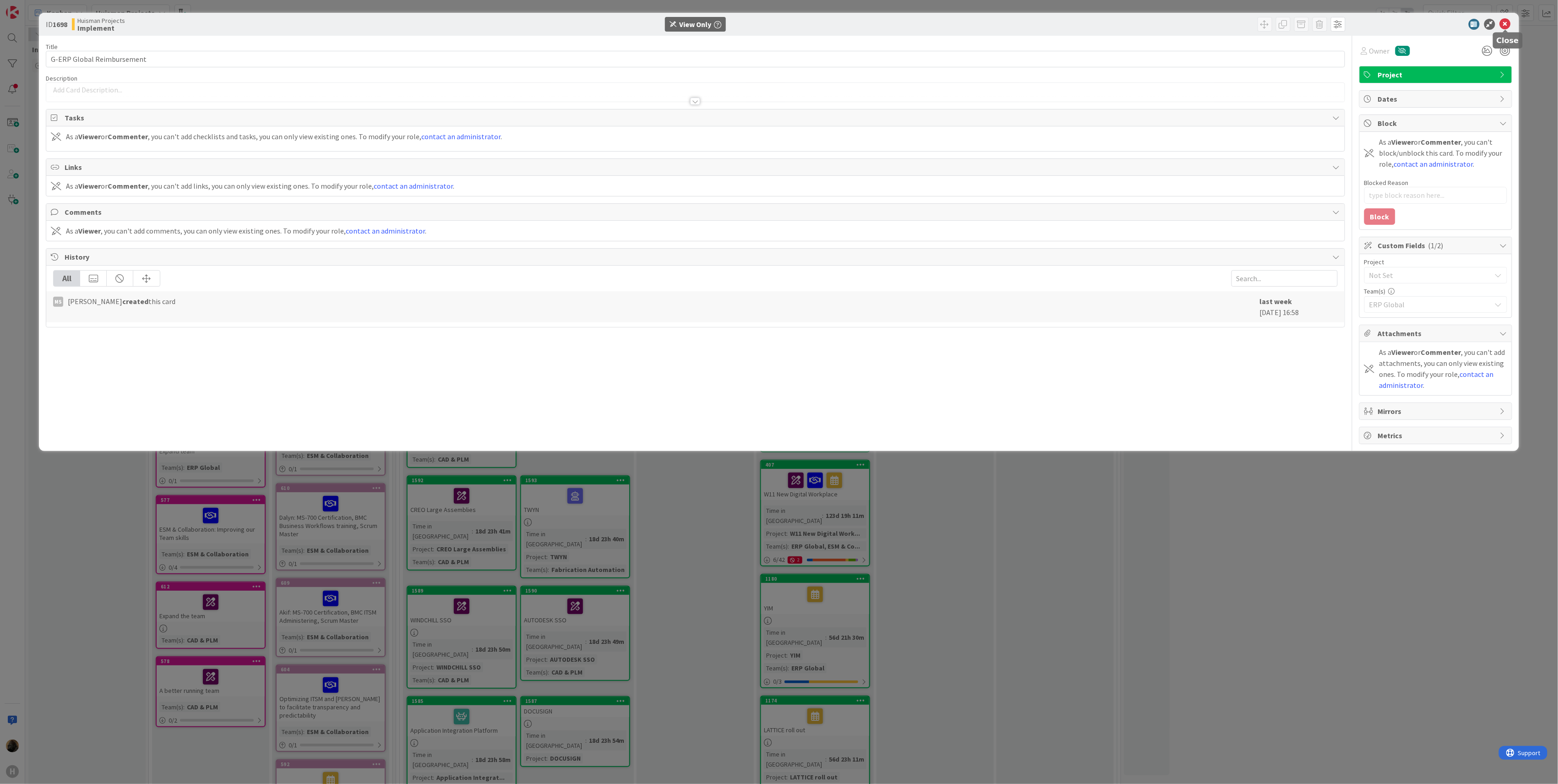
click at [1510, 24] on icon at bounding box center [1505, 24] width 11 height 11
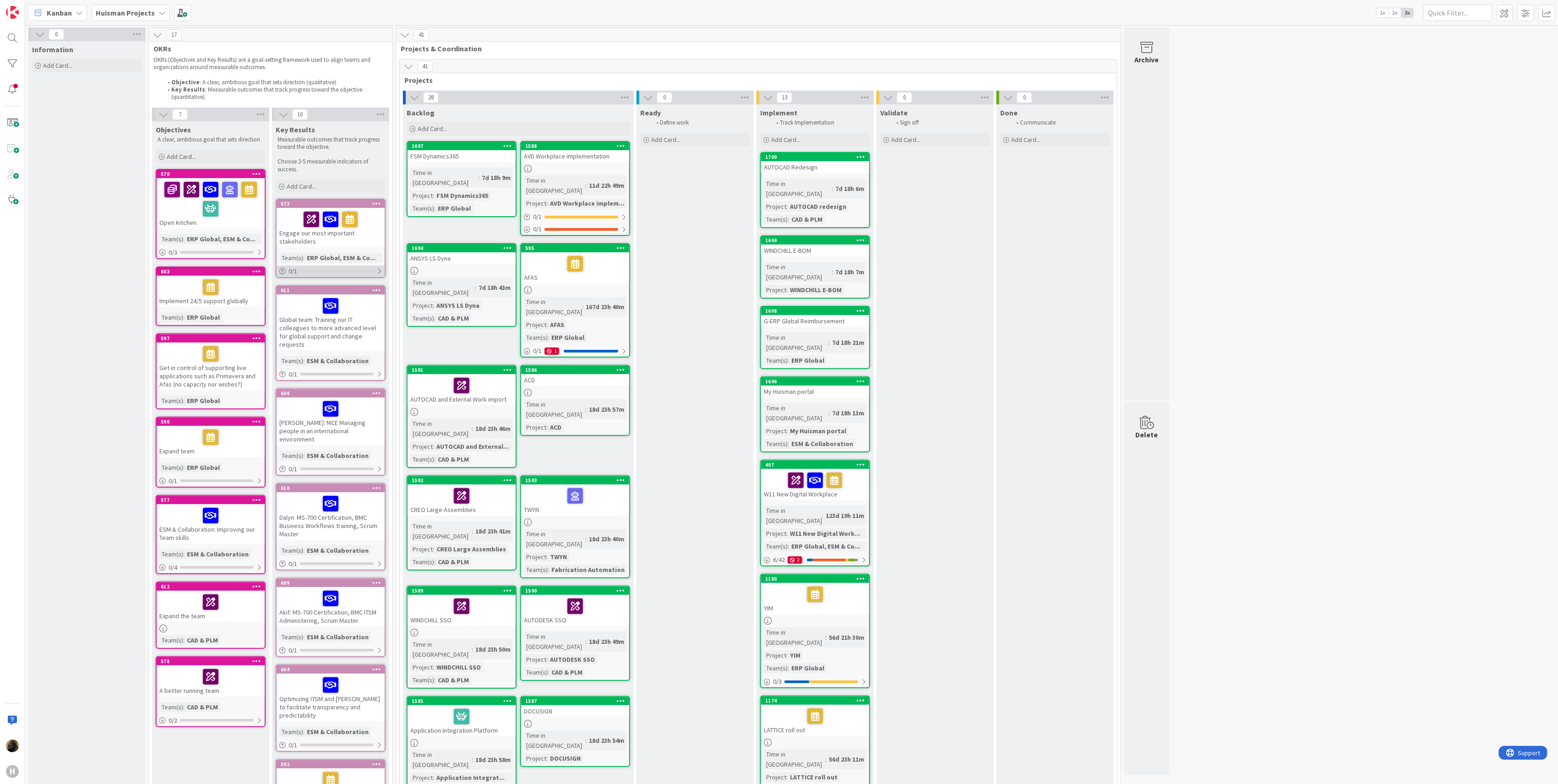
click at [312, 275] on div "0 / 1" at bounding box center [331, 271] width 108 height 11
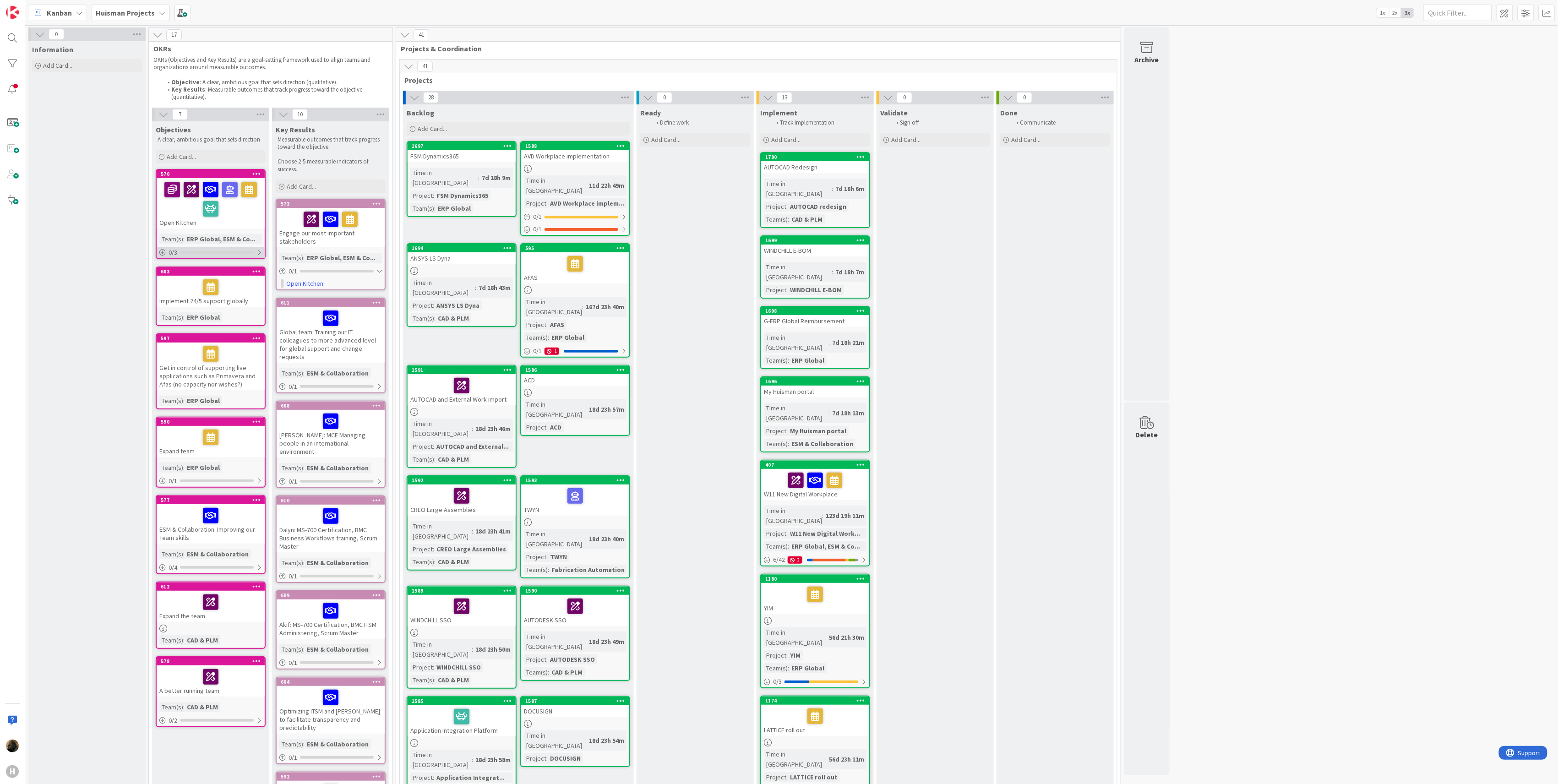
click at [231, 252] on div at bounding box center [217, 252] width 74 height 3
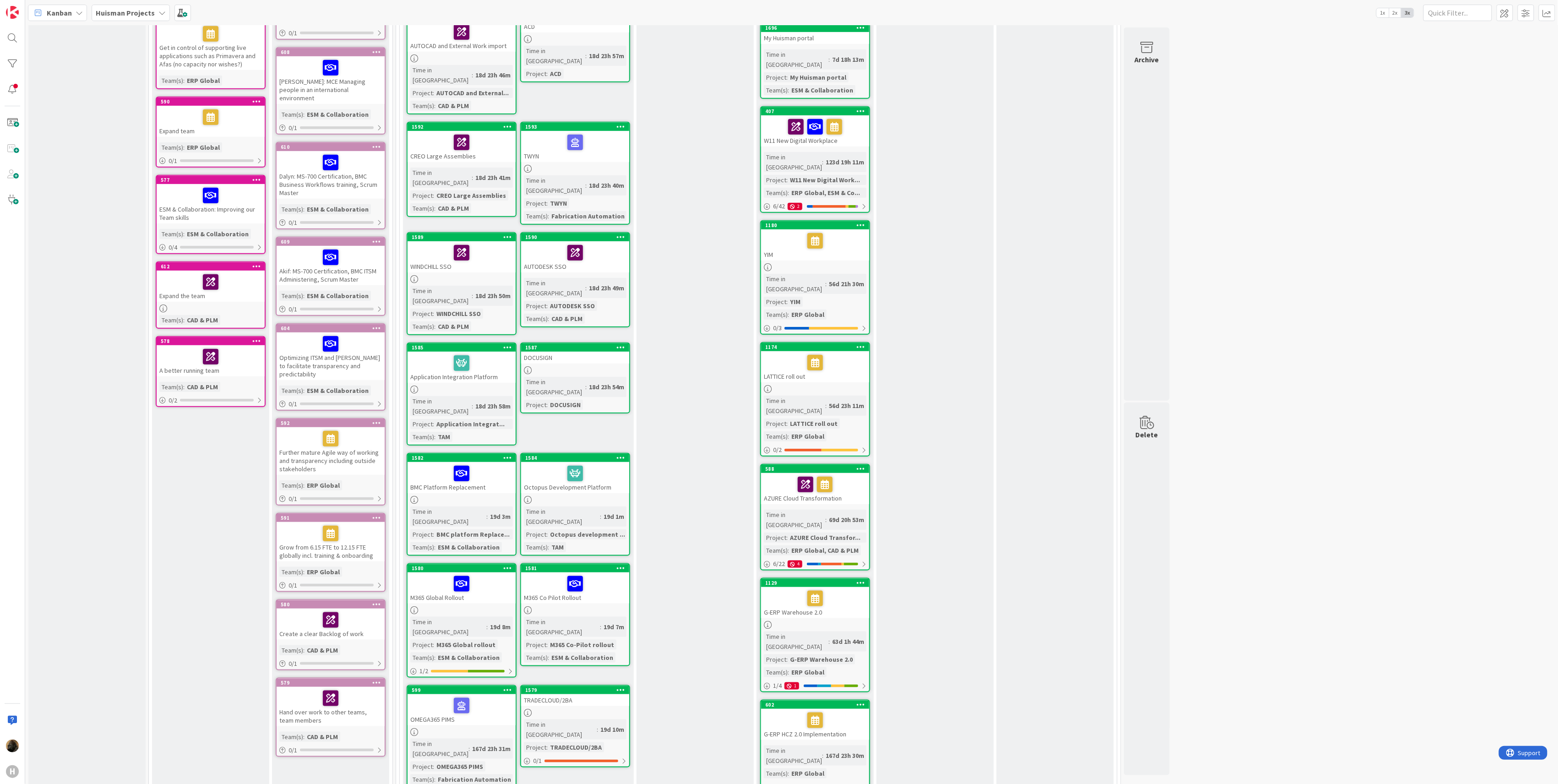
scroll to position [366, 0]
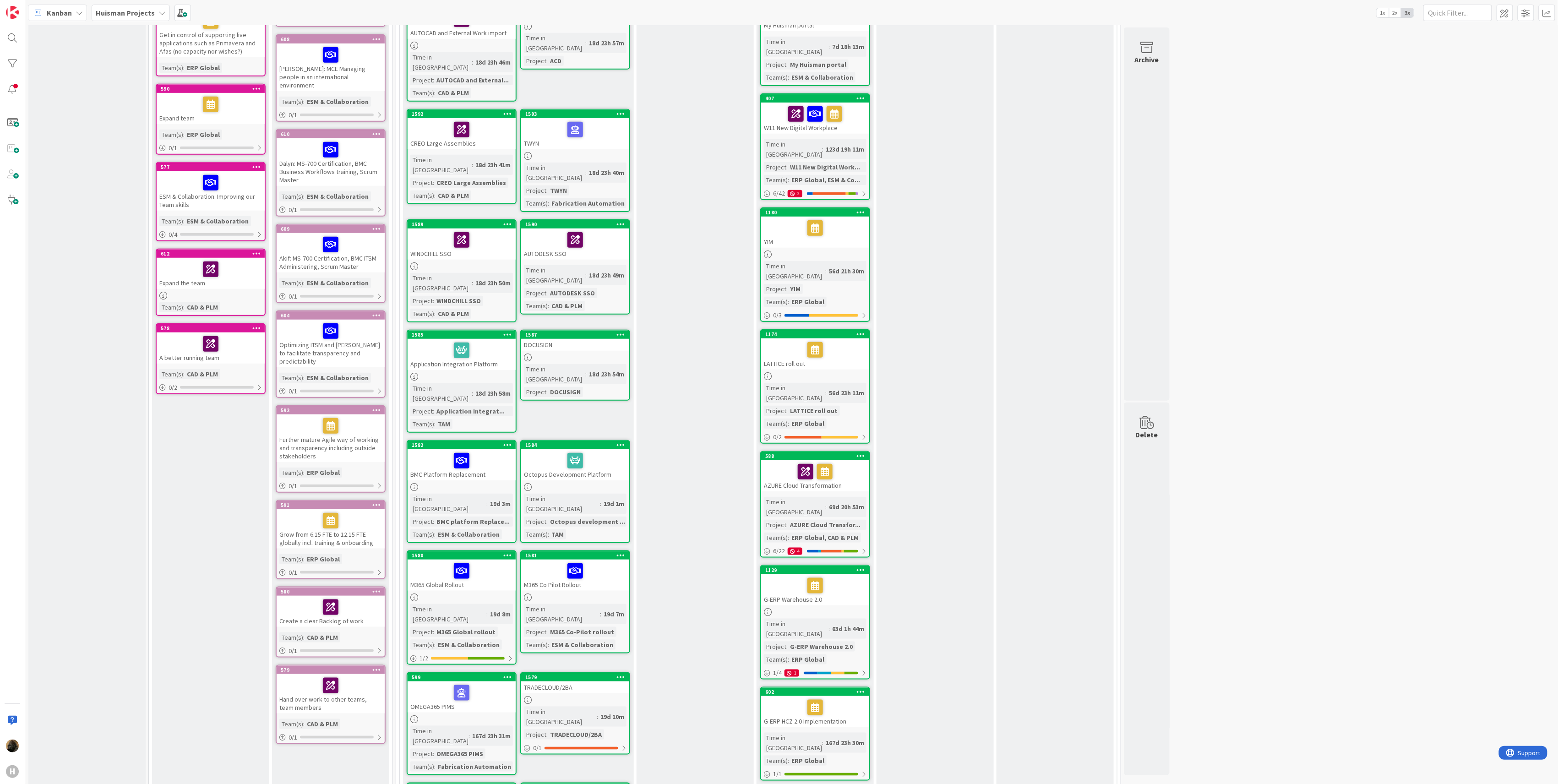
click at [144, 15] on b "Huisman Projects" at bounding box center [125, 13] width 59 height 9
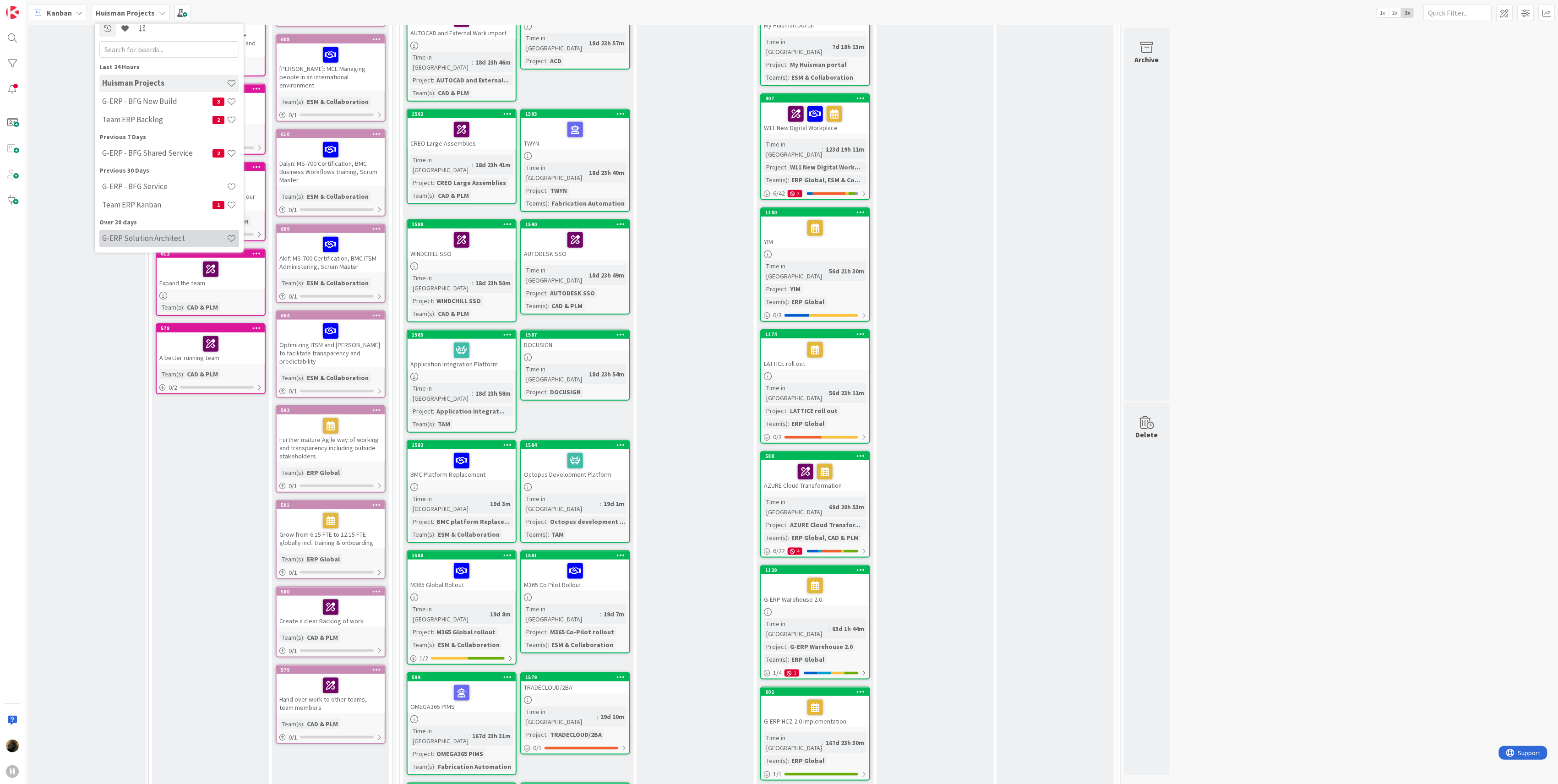
click at [173, 240] on h4 "G-ERP Solution Architect" at bounding box center [164, 238] width 125 height 9
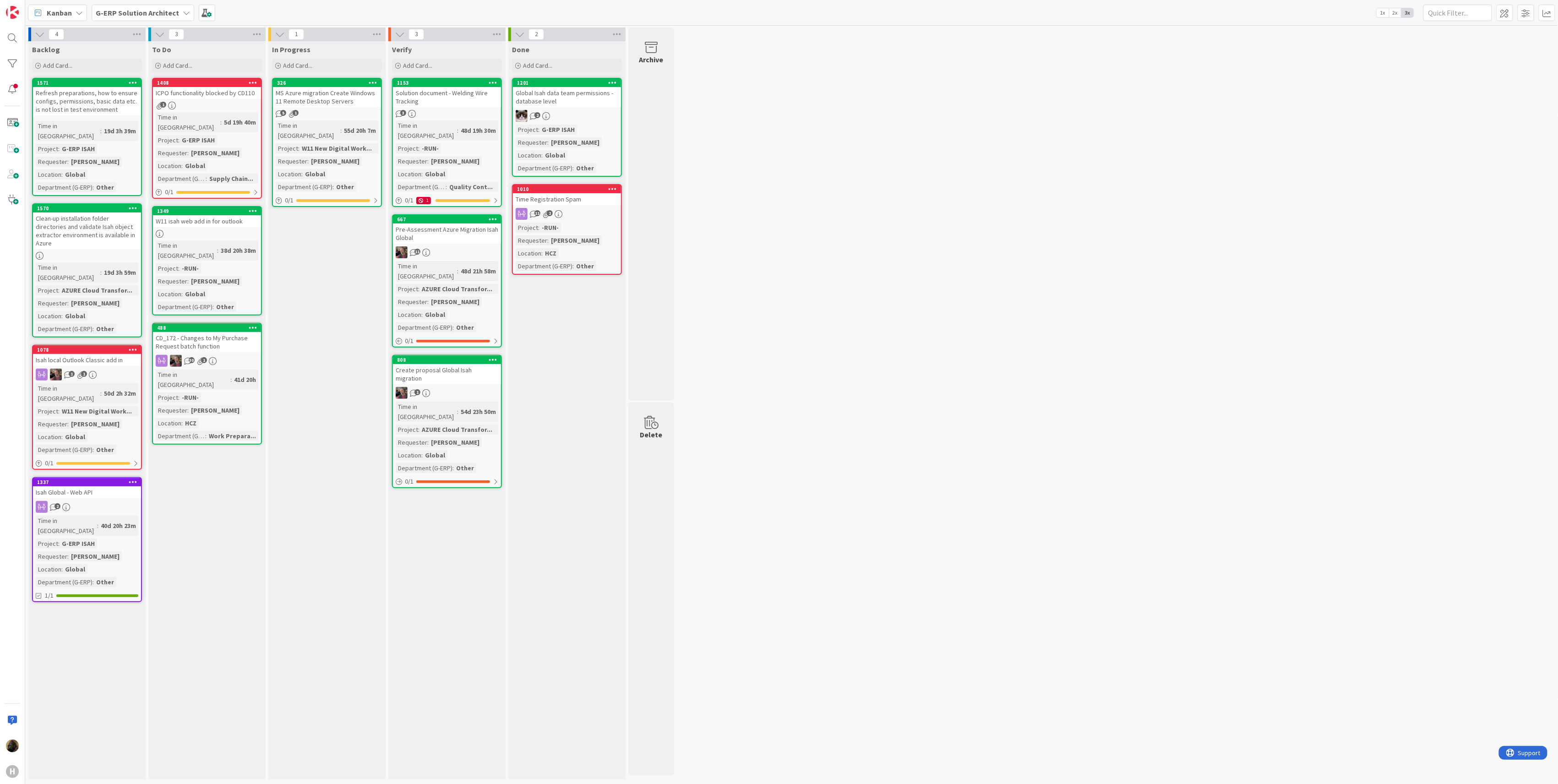
click at [959, 447] on div "4 Backlog Add Card... 1571 Refresh preparations, how to ensure configs, permiss…" at bounding box center [792, 406] width 1529 height 756
click at [864, 412] on div "4 Backlog Add Card... 1571 Refresh preparations, how to ensure configs, permiss…" at bounding box center [792, 406] width 1529 height 756
click at [774, 352] on div "4 Backlog Add Card... 1571 Refresh preparations, how to ensure configs, permiss…" at bounding box center [792, 406] width 1529 height 756
click at [871, 134] on div "4 Backlog Add Card... 1571 Refresh preparations, how to ensure configs, permiss…" at bounding box center [792, 406] width 1529 height 756
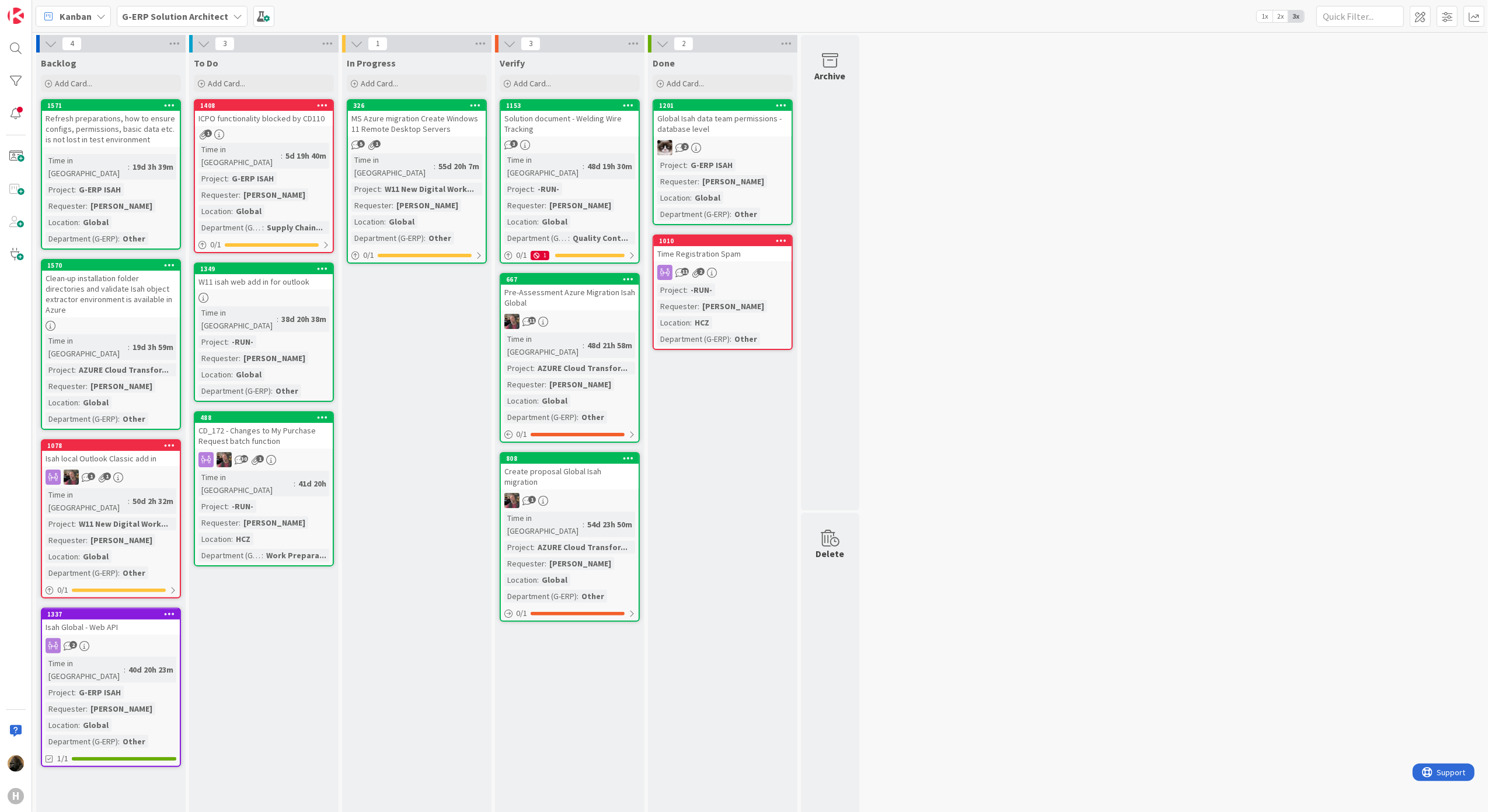
click at [404, 699] on div "In Progress Add Card... 326 MS Azure migration Create Windows 11 Remote Desktop…" at bounding box center [417, 521] width 150 height 935
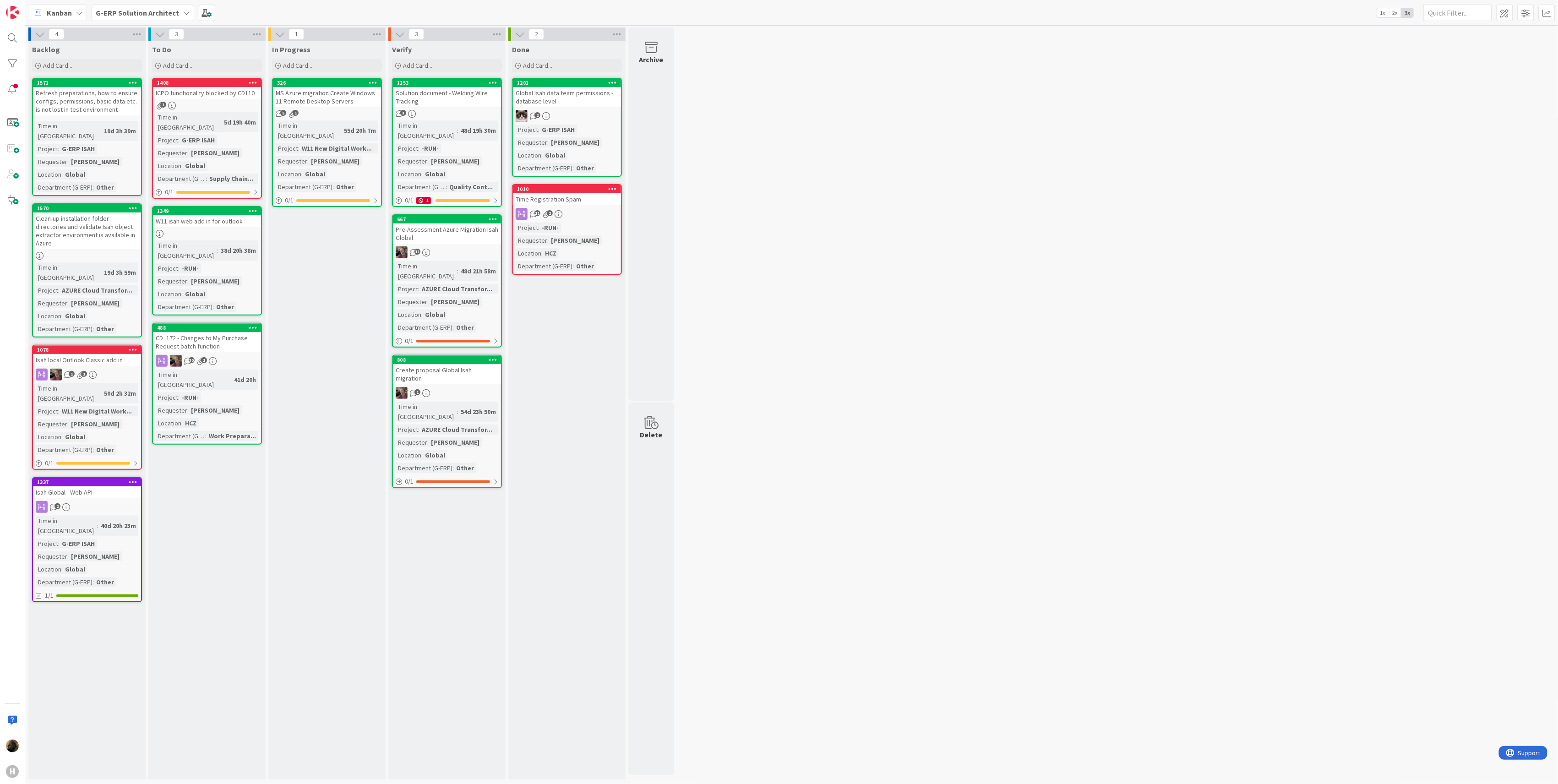
click at [121, 14] on b "G-ERP Solution Architect" at bounding box center [137, 13] width 83 height 9
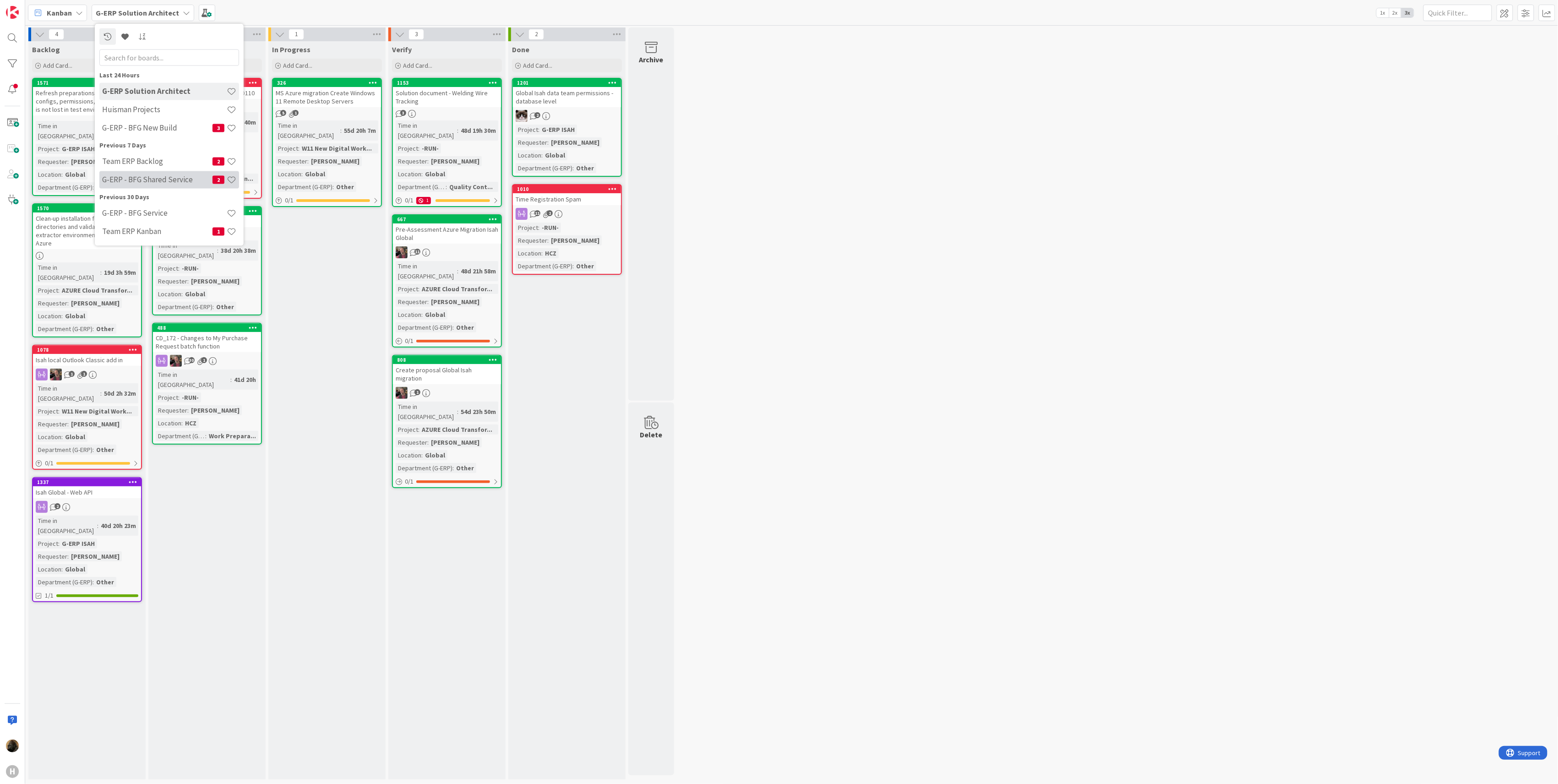
click at [158, 187] on div "G-ERP - BFG Shared Service 2" at bounding box center [169, 179] width 140 height 17
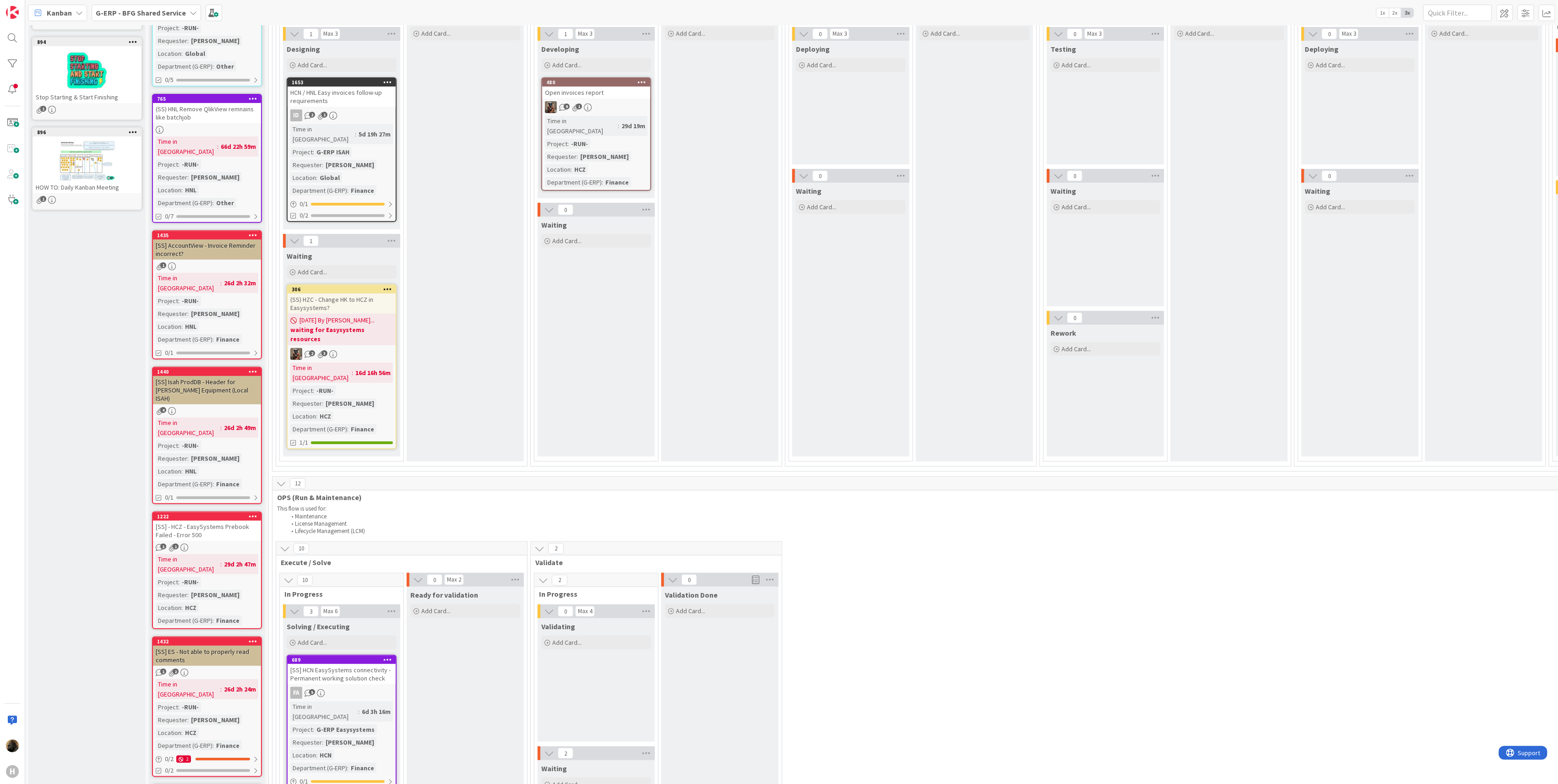
scroll to position [183, 0]
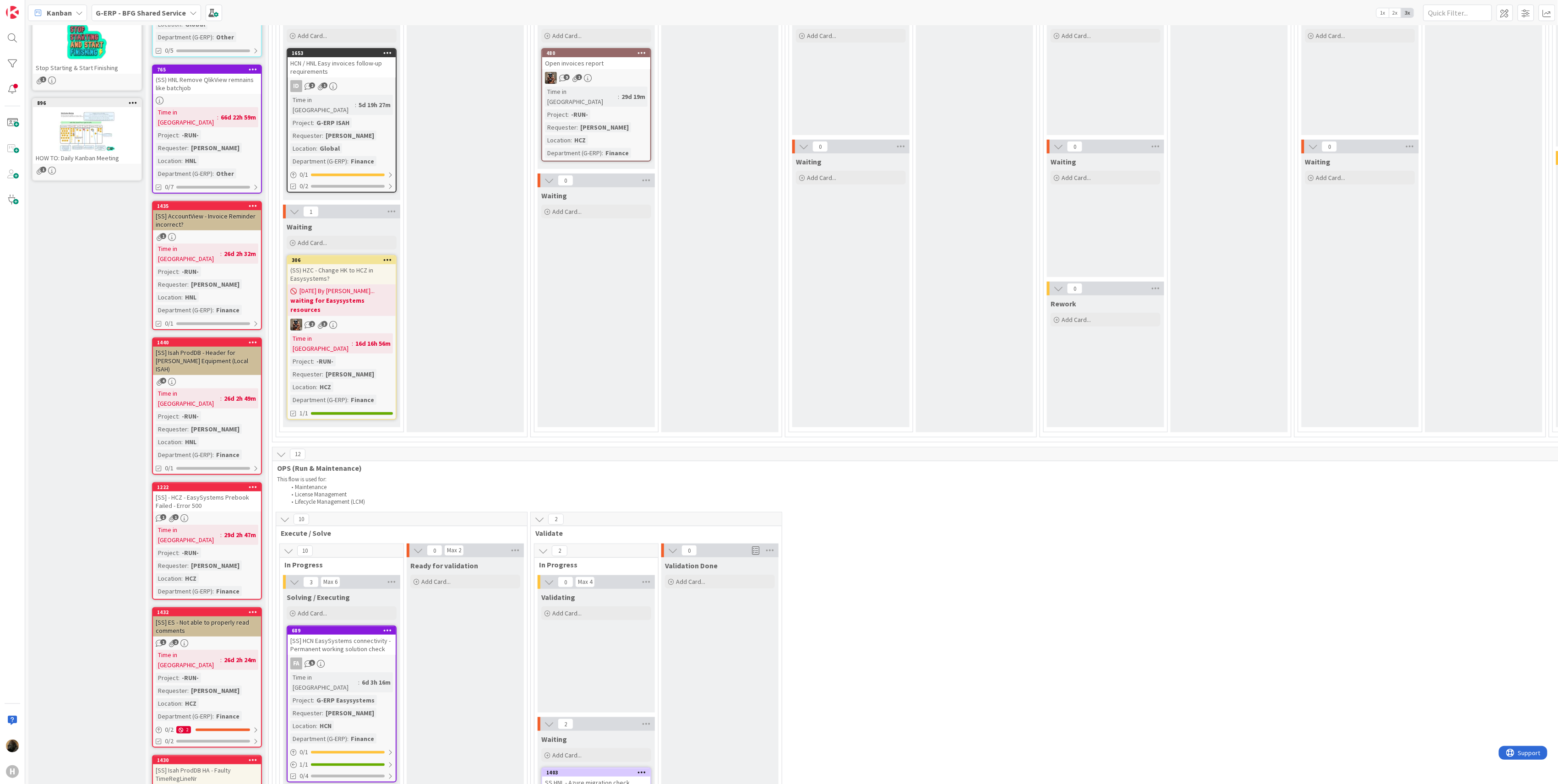
click at [192, 210] on div "[SS] AccountView - Invoice Reminder incorrect?" at bounding box center [207, 220] width 108 height 20
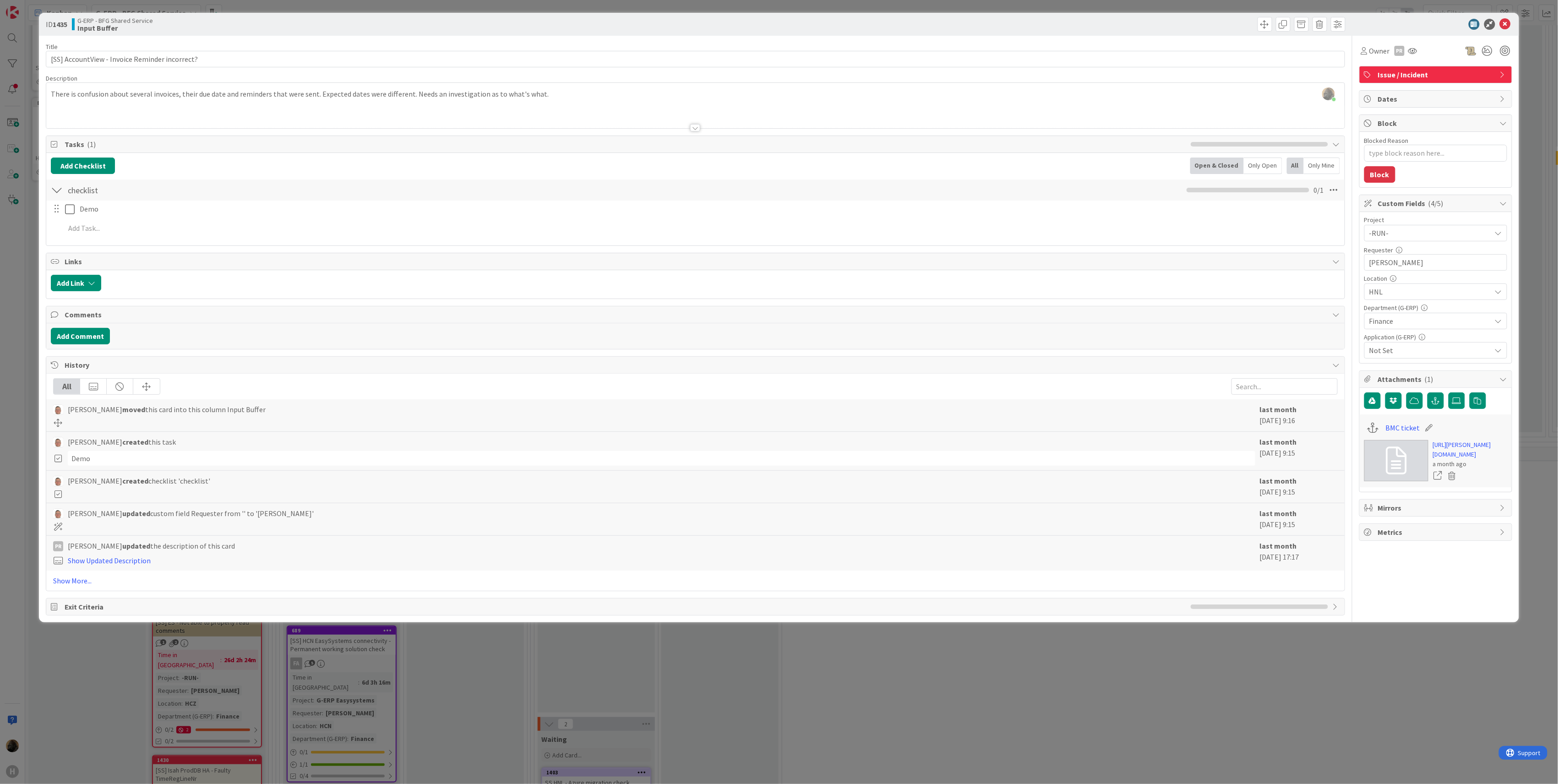
click at [464, 700] on div "ID 1435 G-ERP - BFG Shared Service Input Buffer Title 46 / 128 [SS] AccountView…" at bounding box center [779, 392] width 1558 height 784
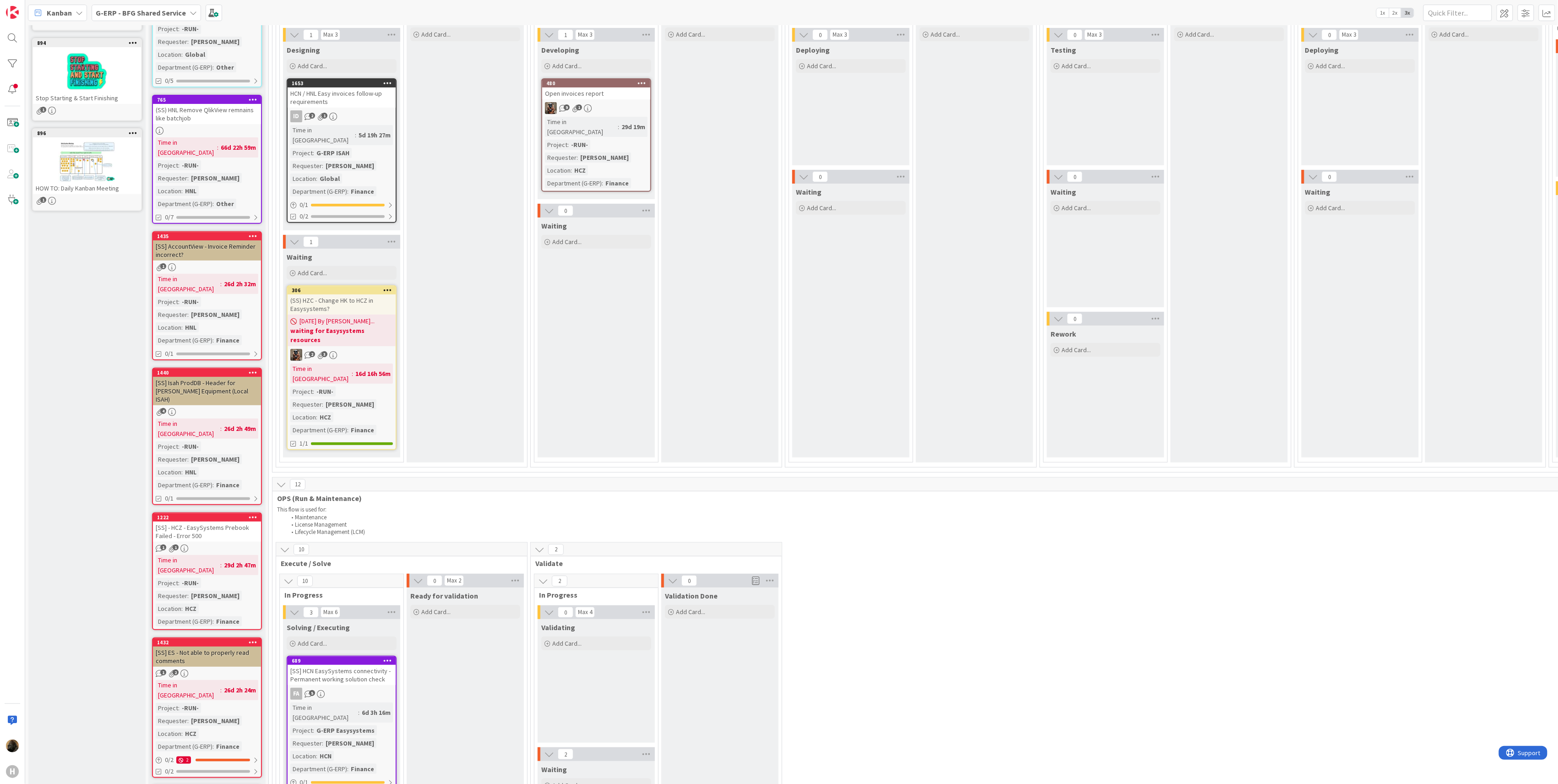
scroll to position [122, 0]
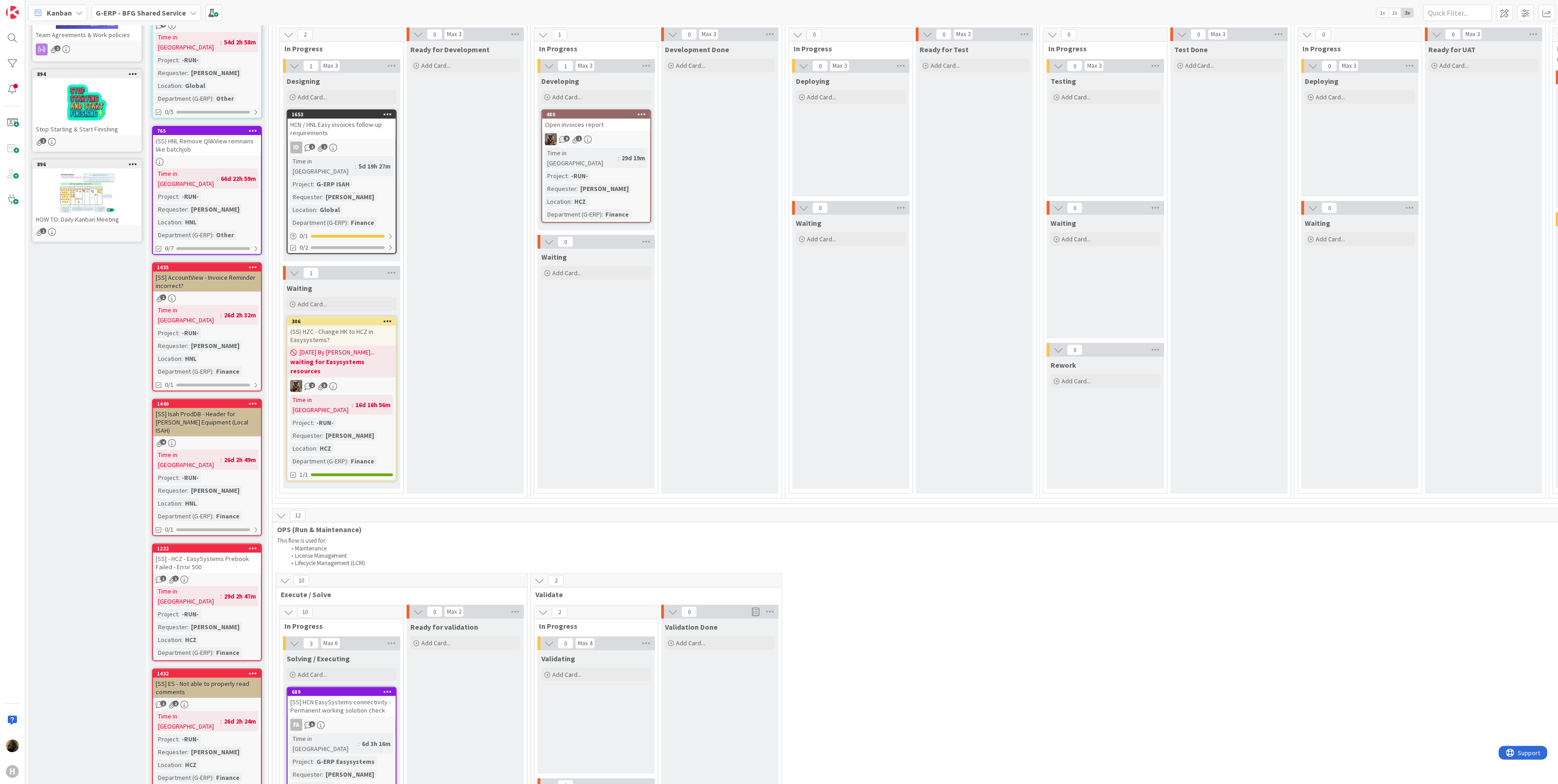
click at [138, 18] on div "G-ERP - BFG Shared Service" at bounding box center [146, 13] width 109 height 16
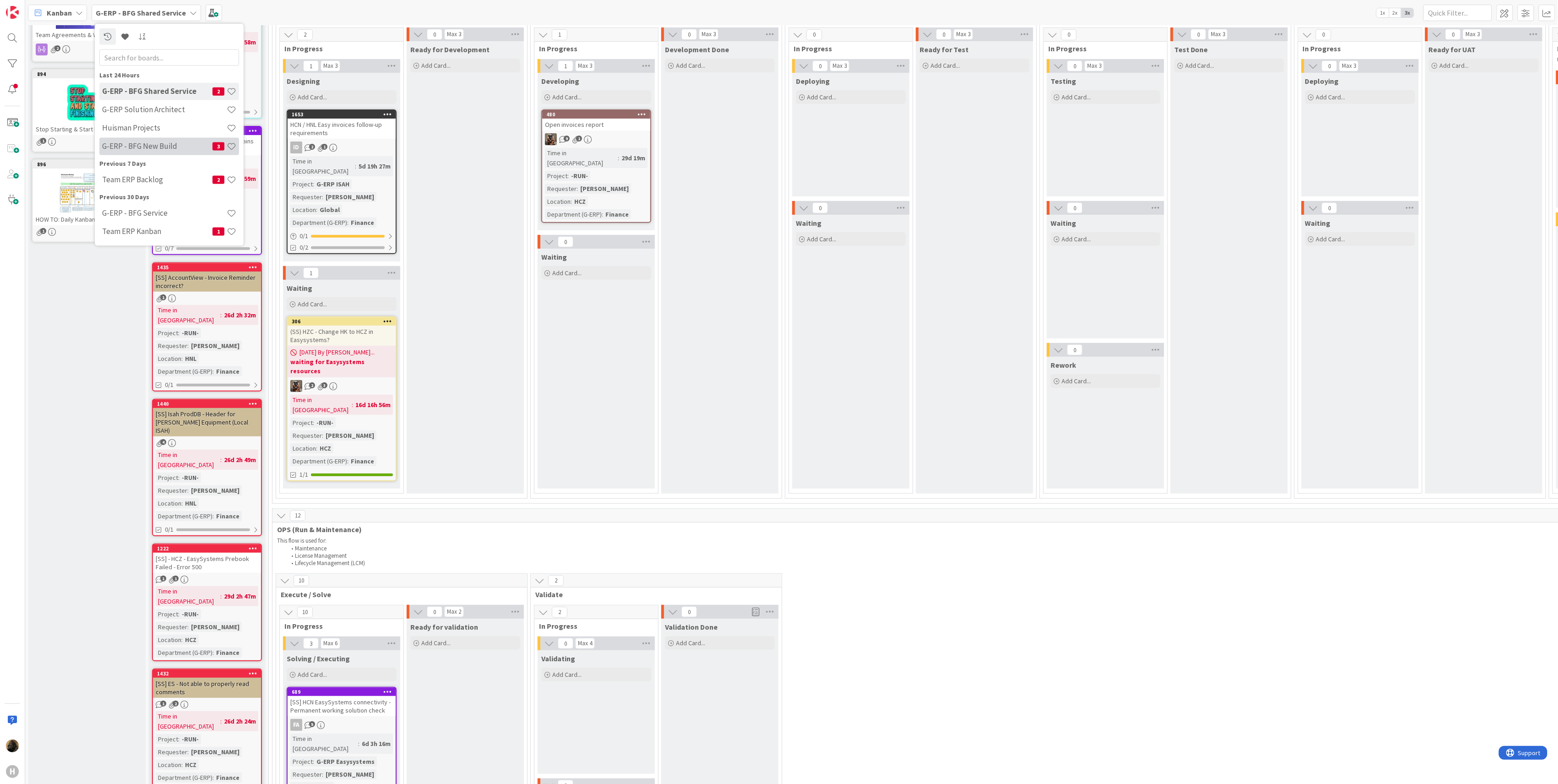
click at [169, 152] on div "G-ERP - BFG New Build 3" at bounding box center [169, 146] width 140 height 17
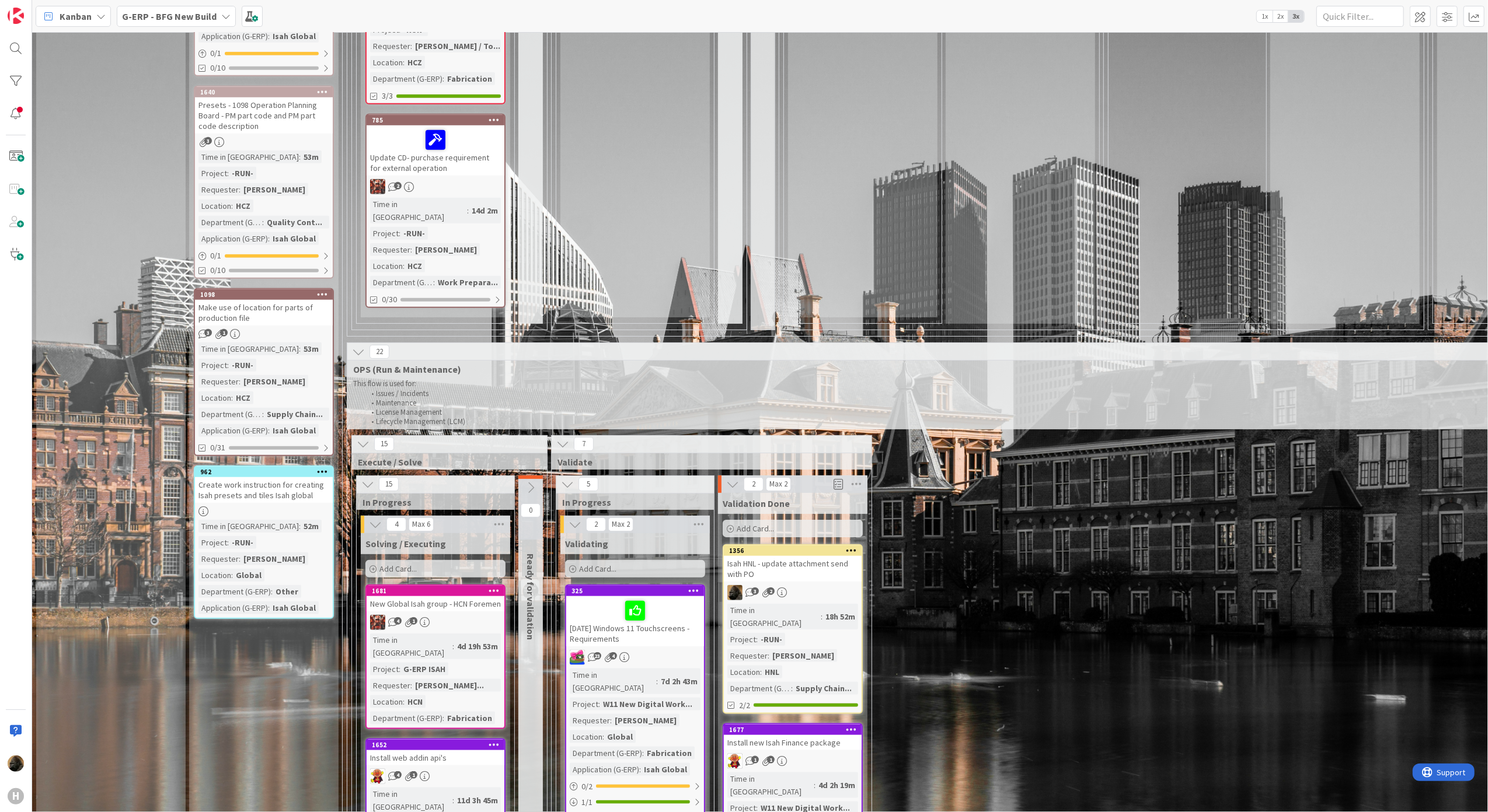
scroll to position [1053, 0]
click at [278, 301] on div "Make use of location for parts of production file" at bounding box center [264, 313] width 138 height 26
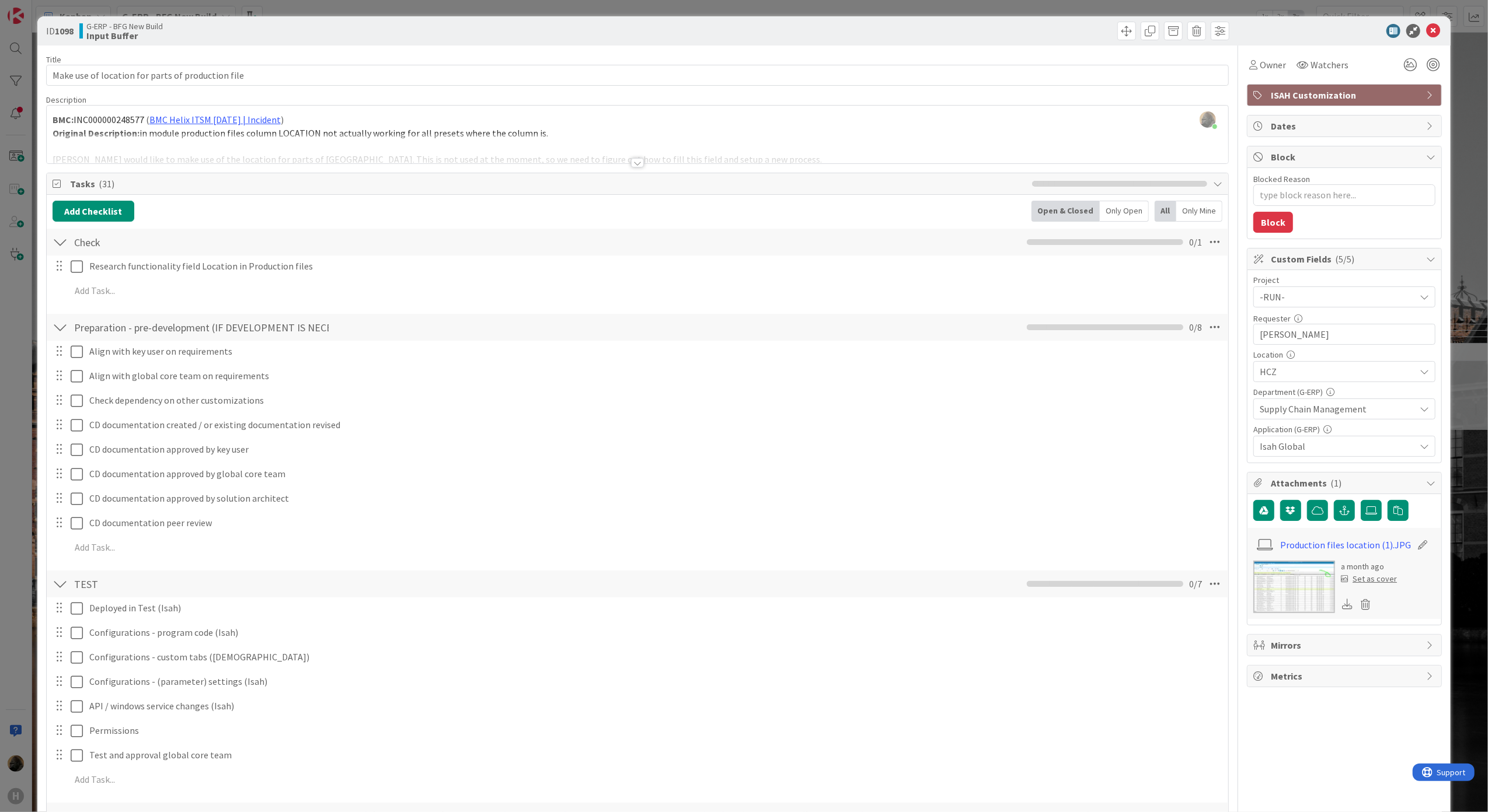
click at [632, 165] on div at bounding box center [637, 162] width 13 height 9
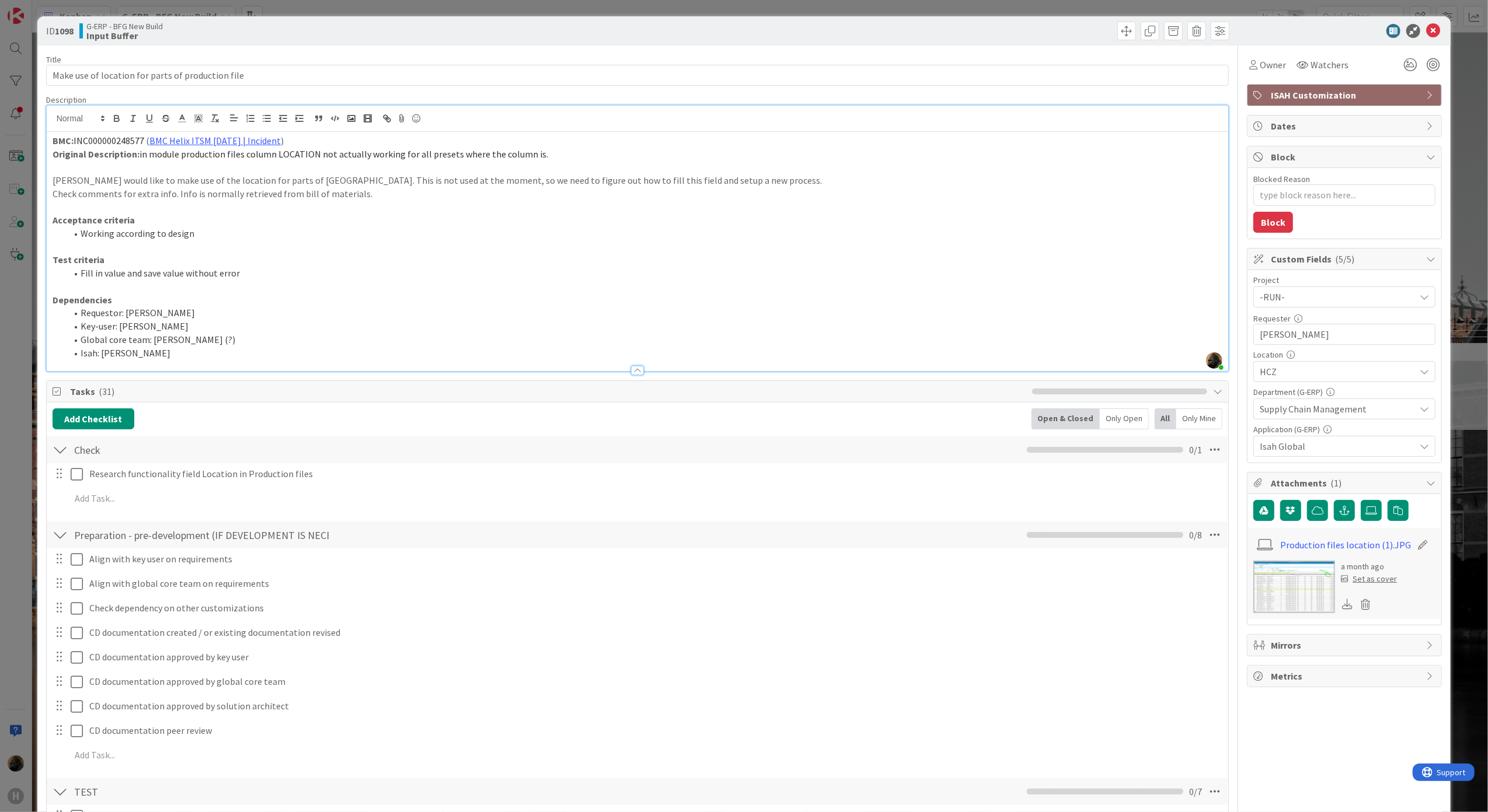
click at [638, 375] on div at bounding box center [637, 370] width 13 height 9
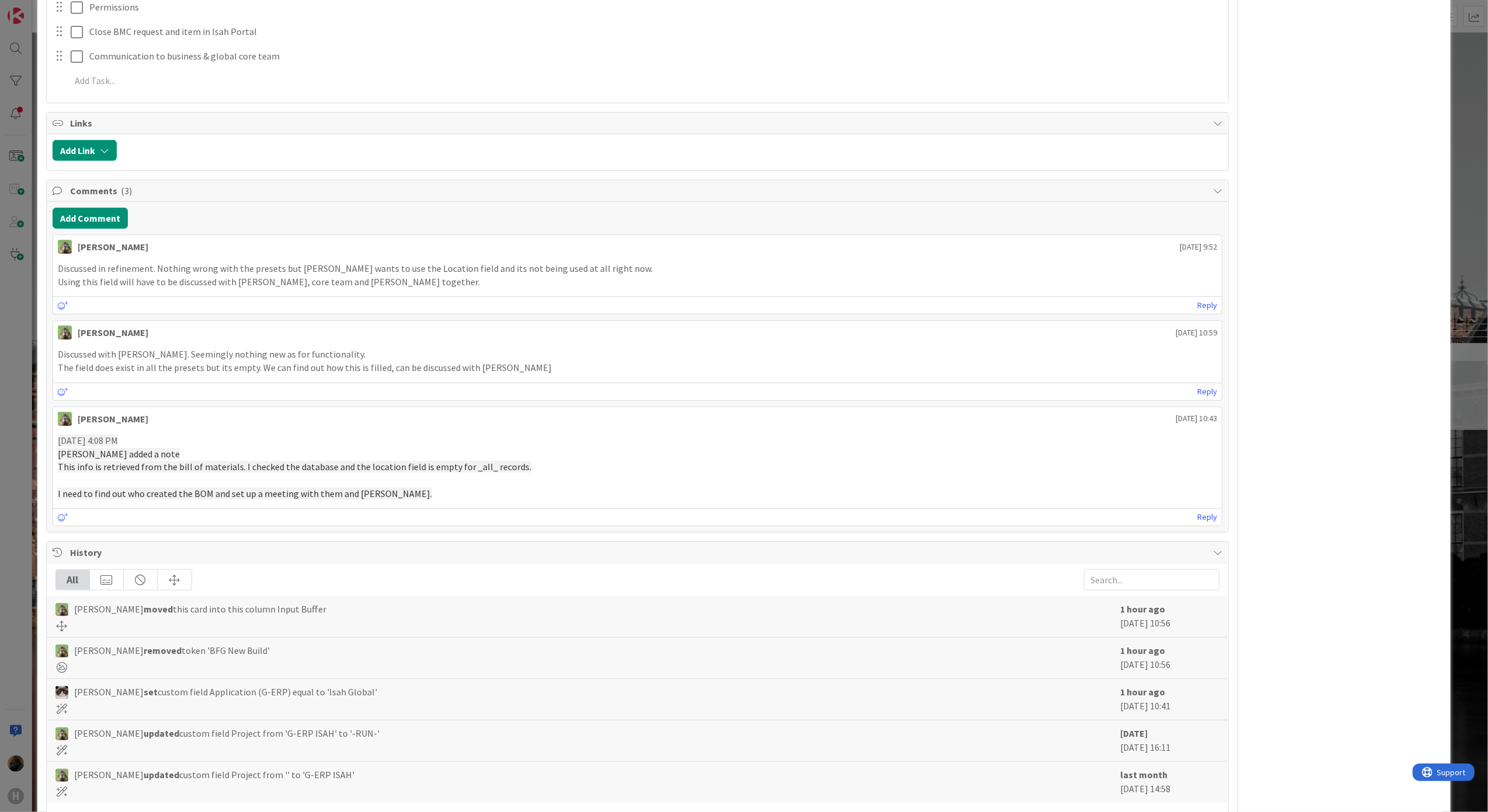
scroll to position [1188, 0]
click at [613, 500] on p "I need to find out who created the BOM and set up a meeting with them and [PERS…" at bounding box center [638, 494] width 1160 height 13
click at [604, 460] on p "[PERSON_NAME] added a note" at bounding box center [638, 454] width 1160 height 13
click at [605, 474] on p "This info is retrieved from the bill of materials. I checked the database and t…" at bounding box center [638, 467] width 1160 height 13
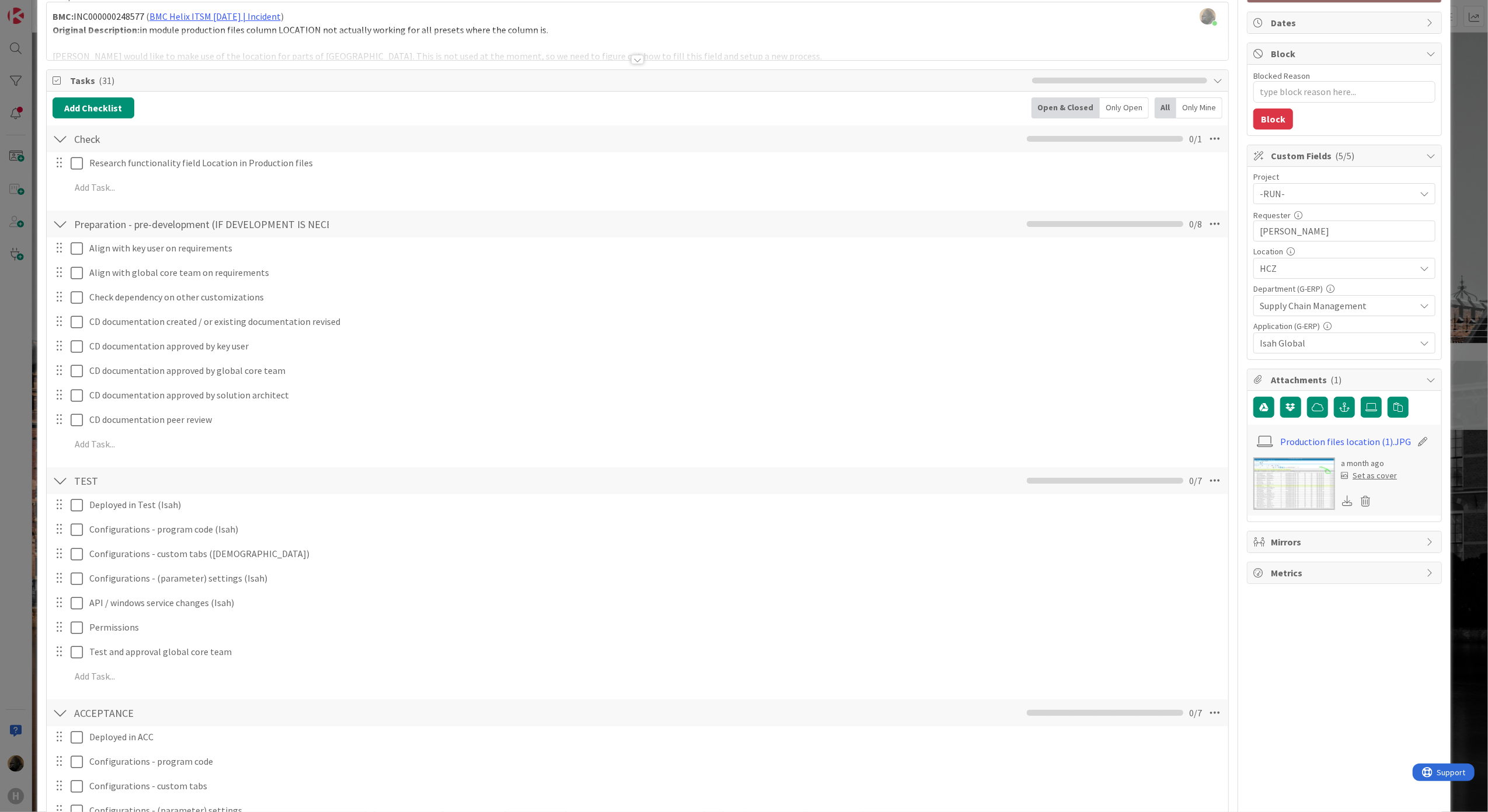
scroll to position [0, 0]
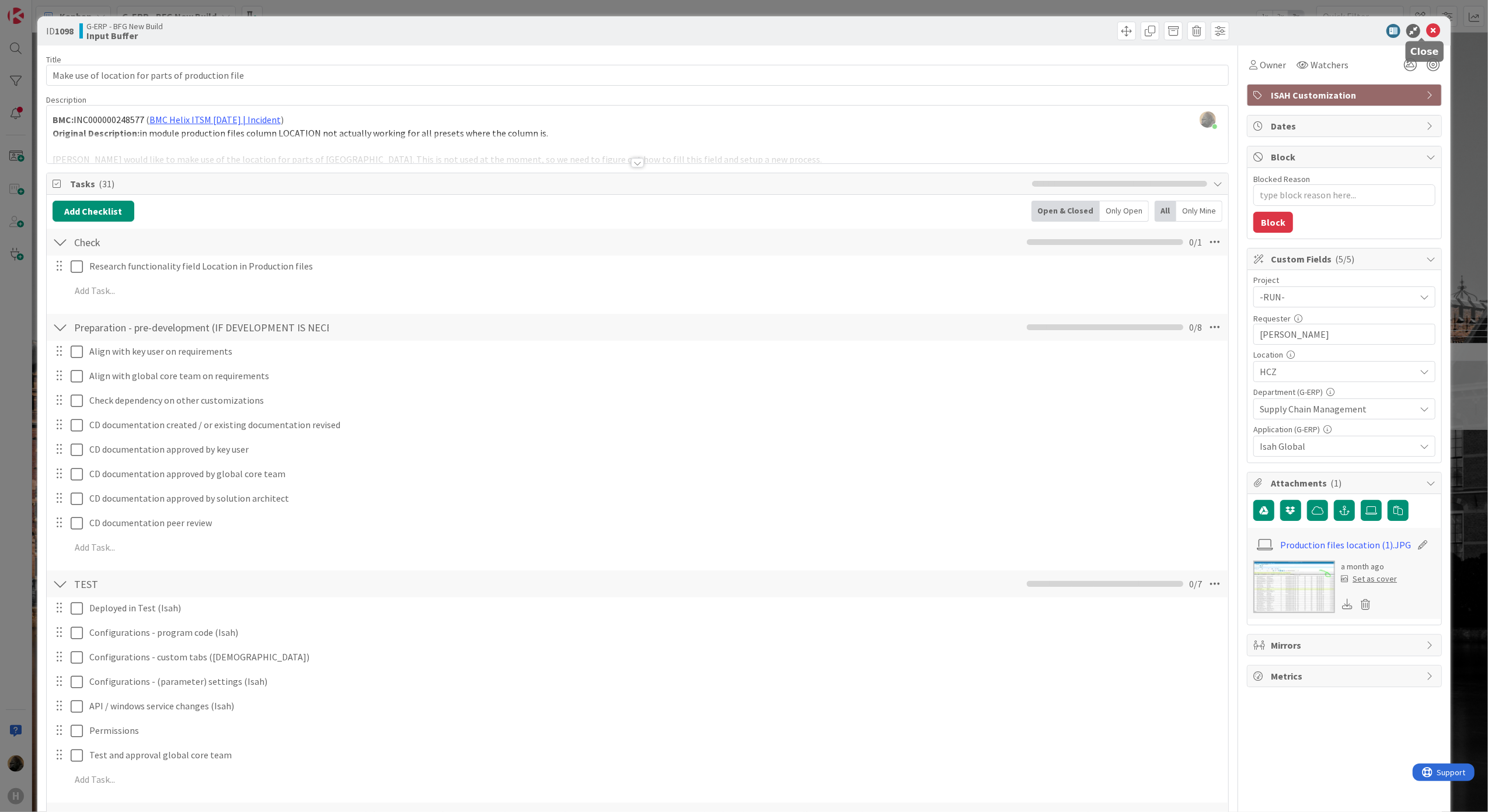
click at [1427, 33] on icon at bounding box center [1433, 30] width 14 height 14
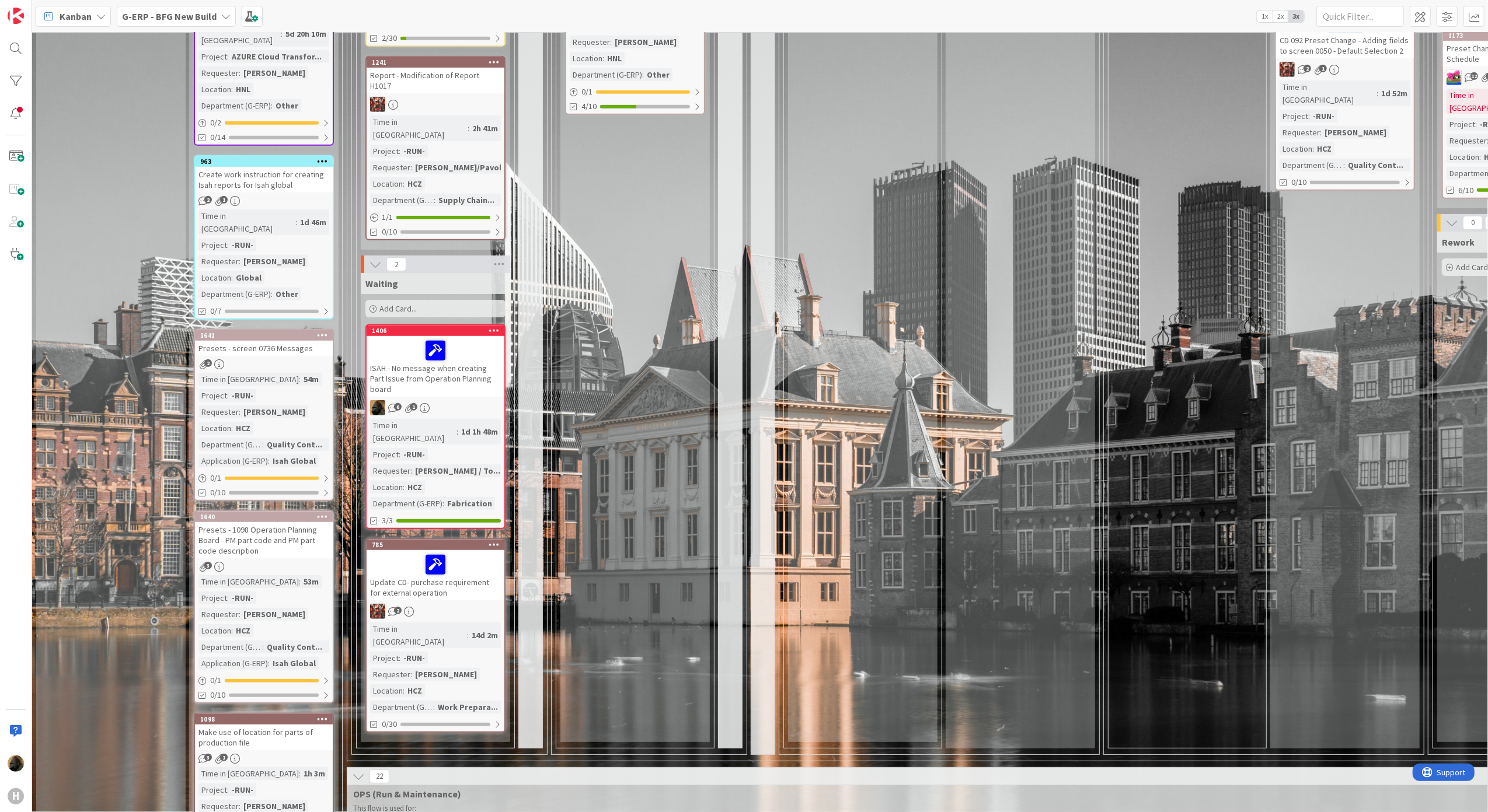
scroll to position [628, 0]
click at [288, 342] on div "Presets - screen 0736 Messages" at bounding box center [264, 349] width 138 height 15
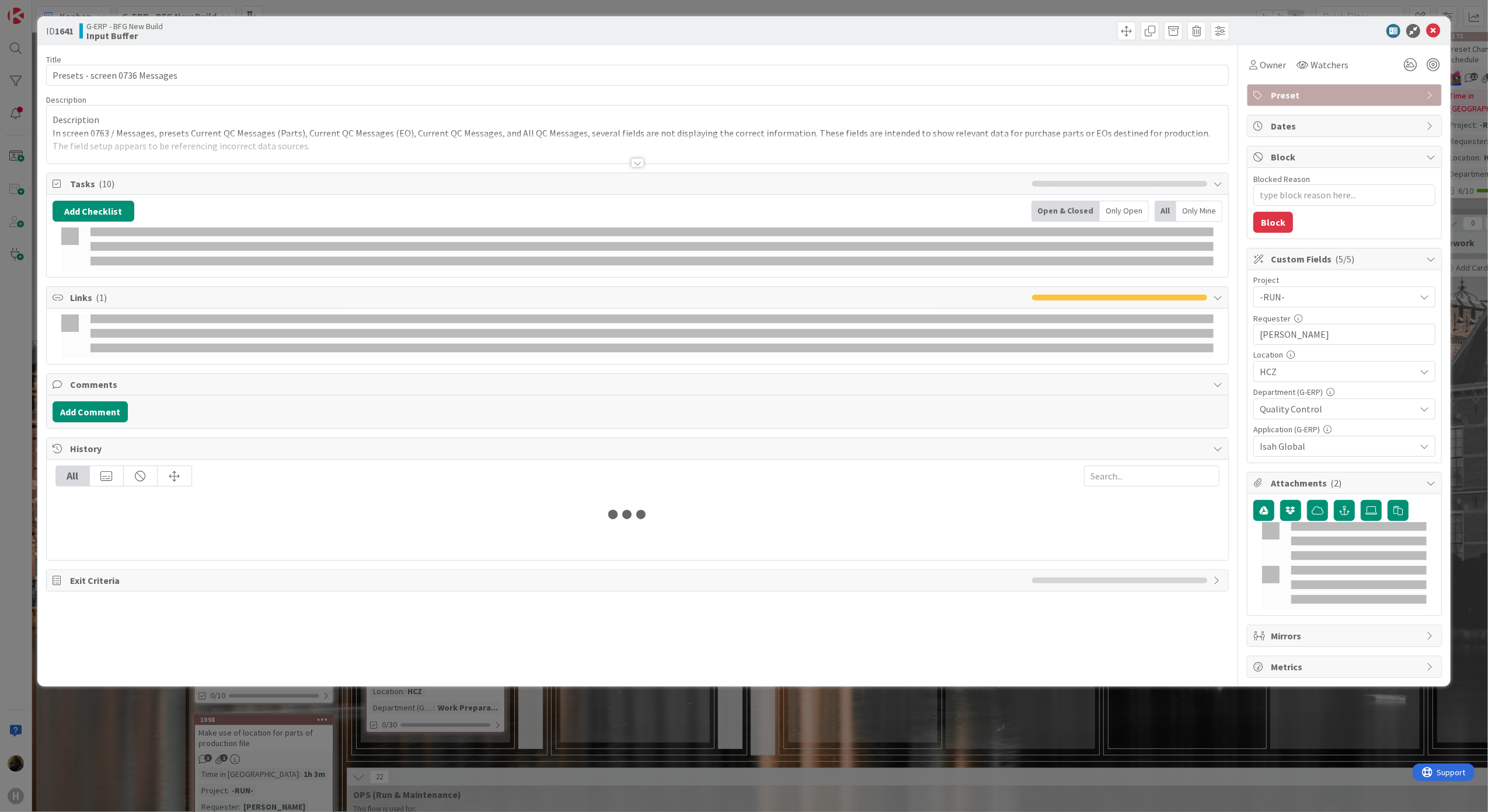
type textarea "x"
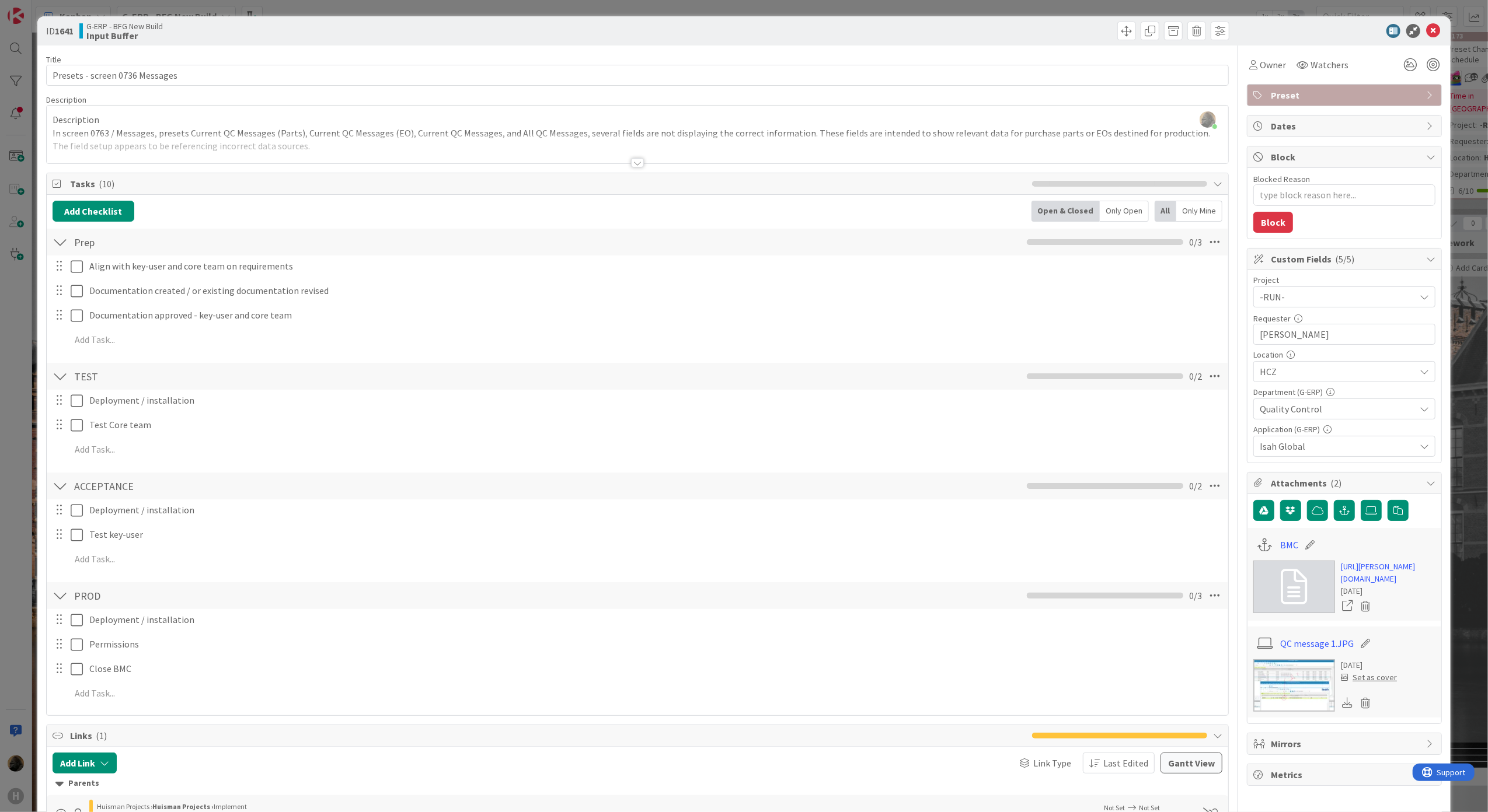
click at [631, 166] on div at bounding box center [637, 162] width 13 height 9
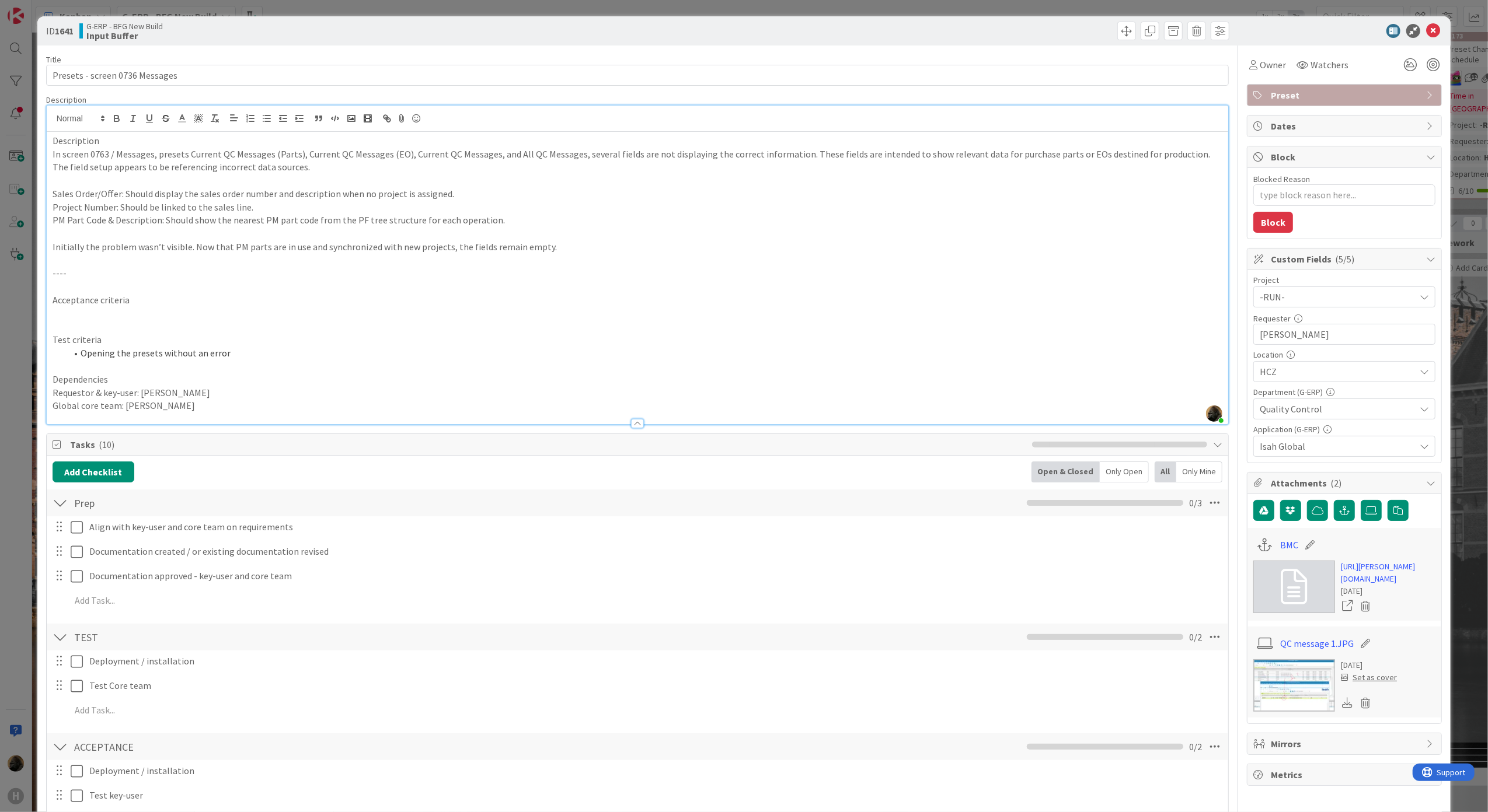
click at [615, 177] on p at bounding box center [638, 181] width 1170 height 13
click at [18, 432] on div "ID 1641 G-ERP - BFG New Build Input Buffer Title 30 / 128 Presets - screen 0736…" at bounding box center [744, 406] width 1488 height 812
